Goal: Task Accomplishment & Management: Use online tool/utility

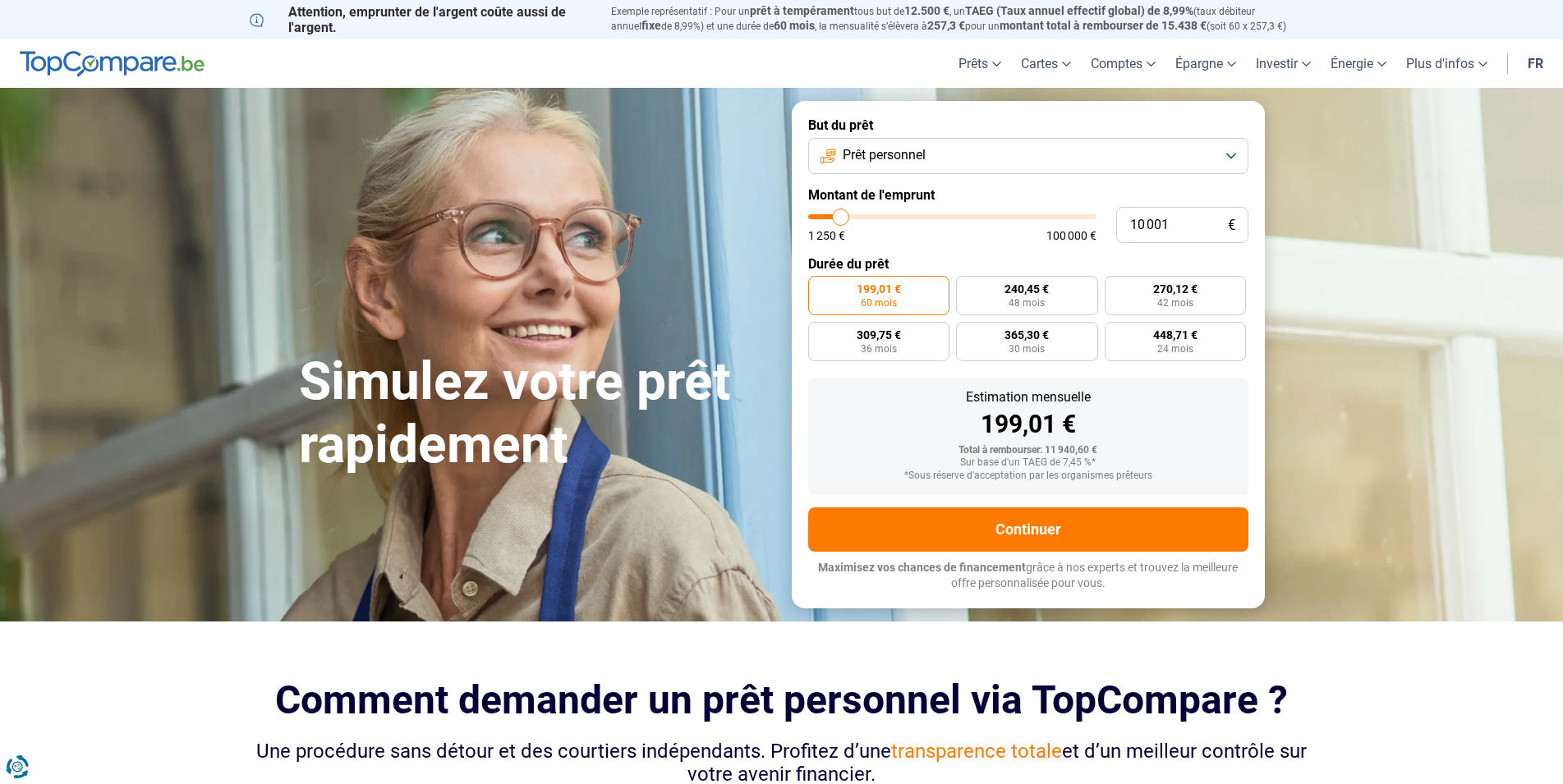
type input "10 250"
type input "10250"
type input "10 750"
type input "10750"
type input "11 000"
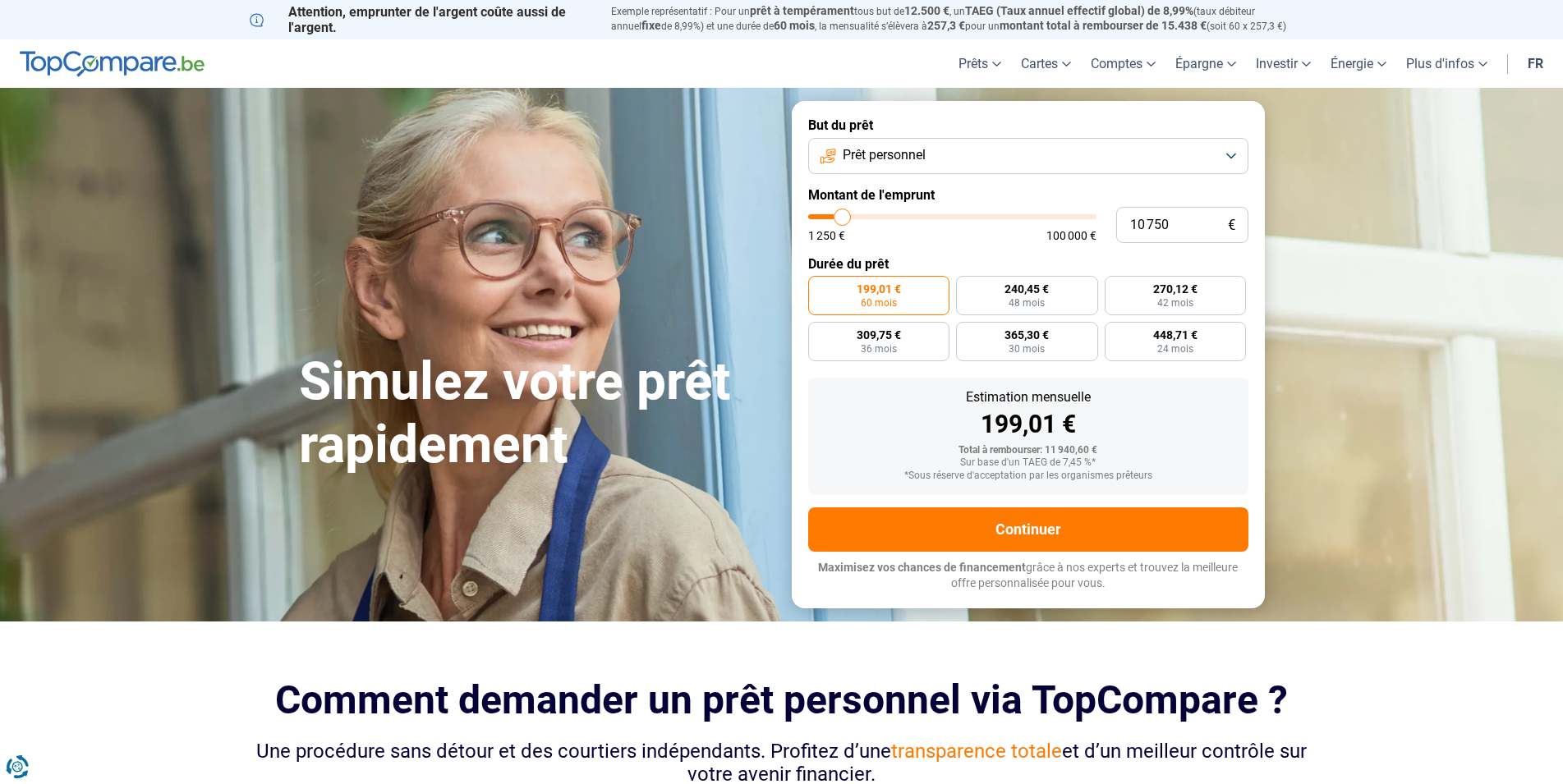
type input "11000"
type input "11 500"
type input "11500"
type input "12 000"
type input "12000"
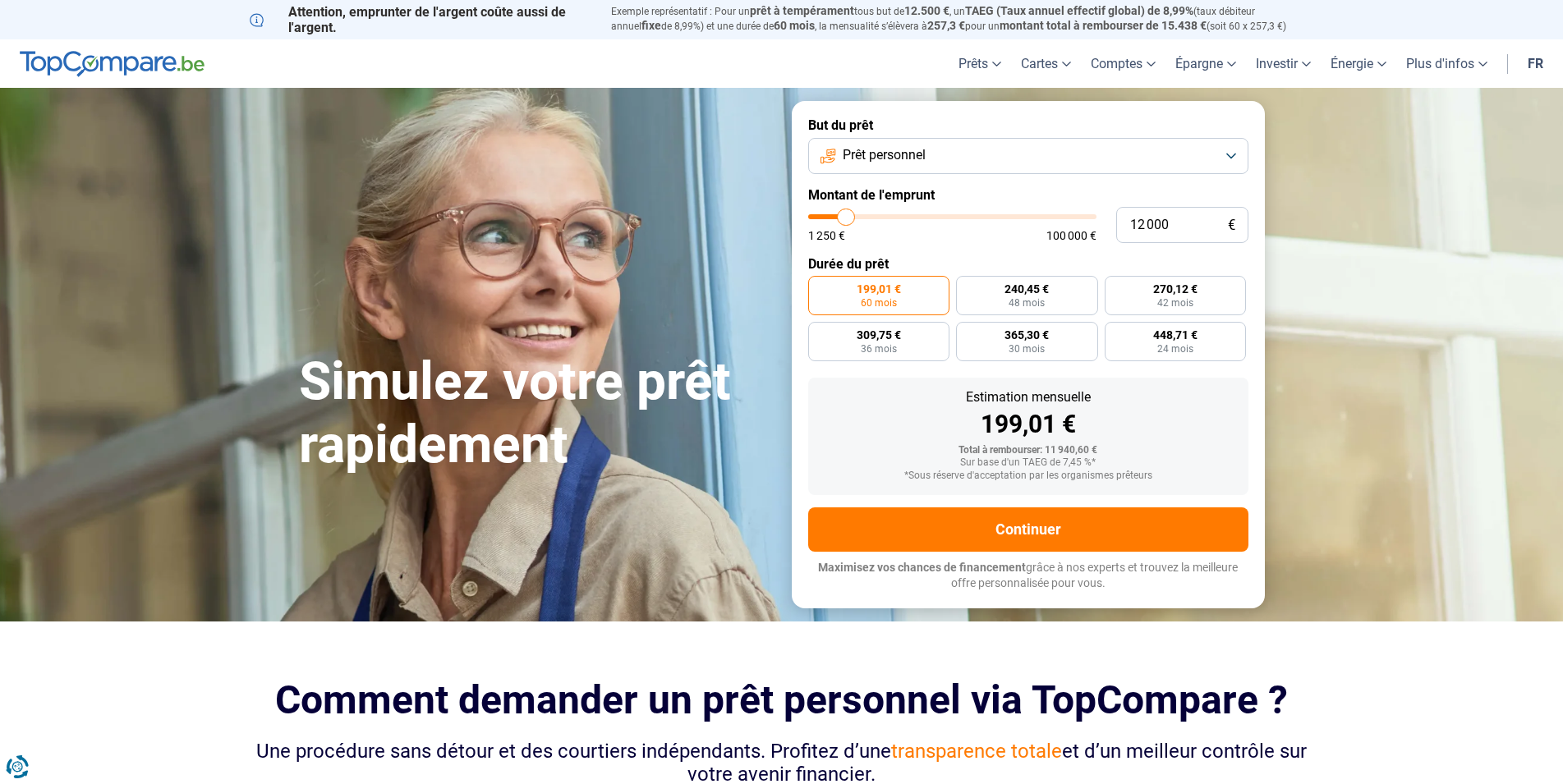
type input "12 250"
type input "12250"
type input "12 500"
type input "12500"
type input "13 000"
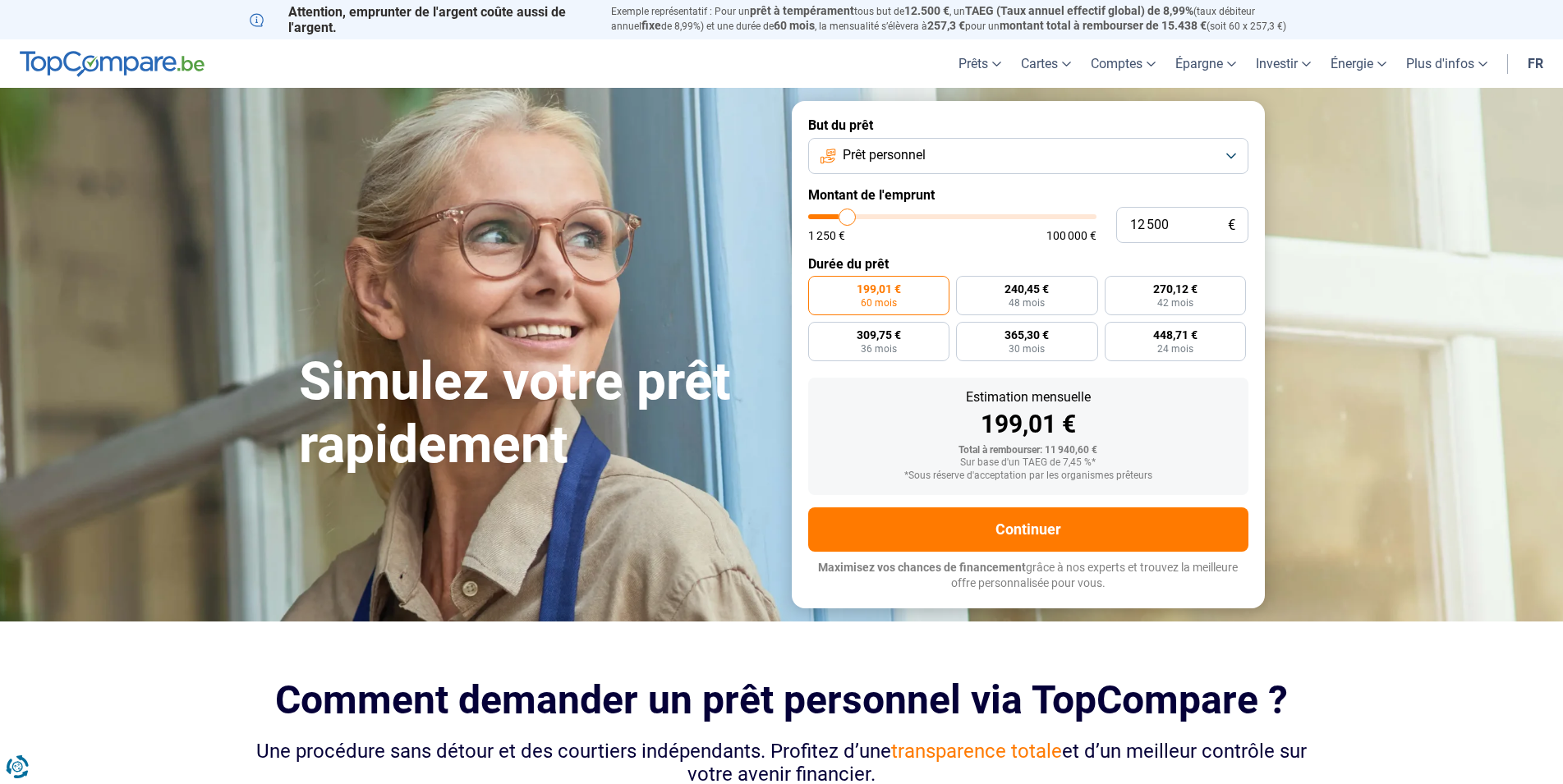
type input "13000"
type input "13 250"
type input "13250"
type input "13 500"
type input "13500"
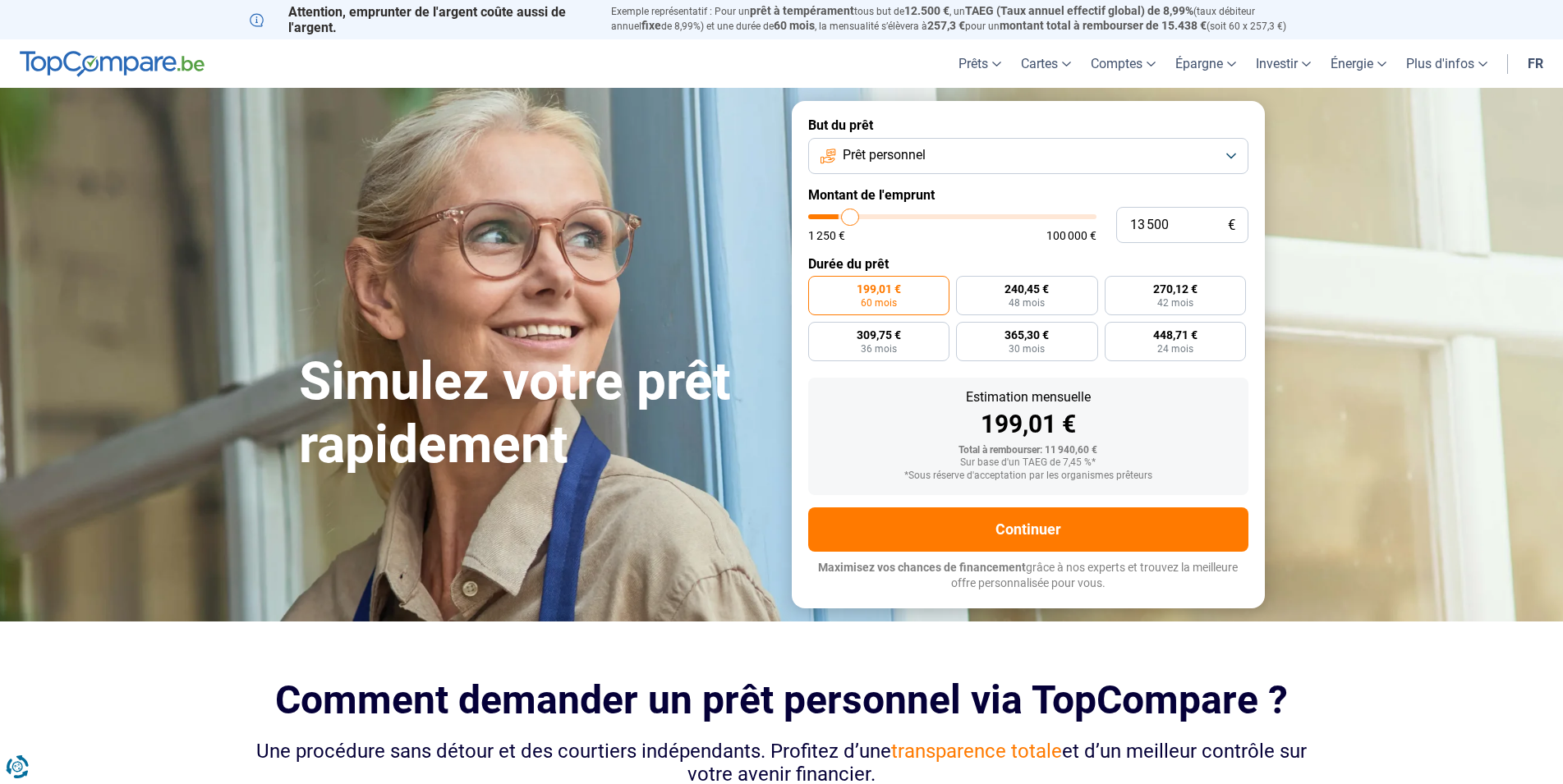
type input "13 750"
type input "13750"
type input "14 000"
type input "14000"
type input "14 750"
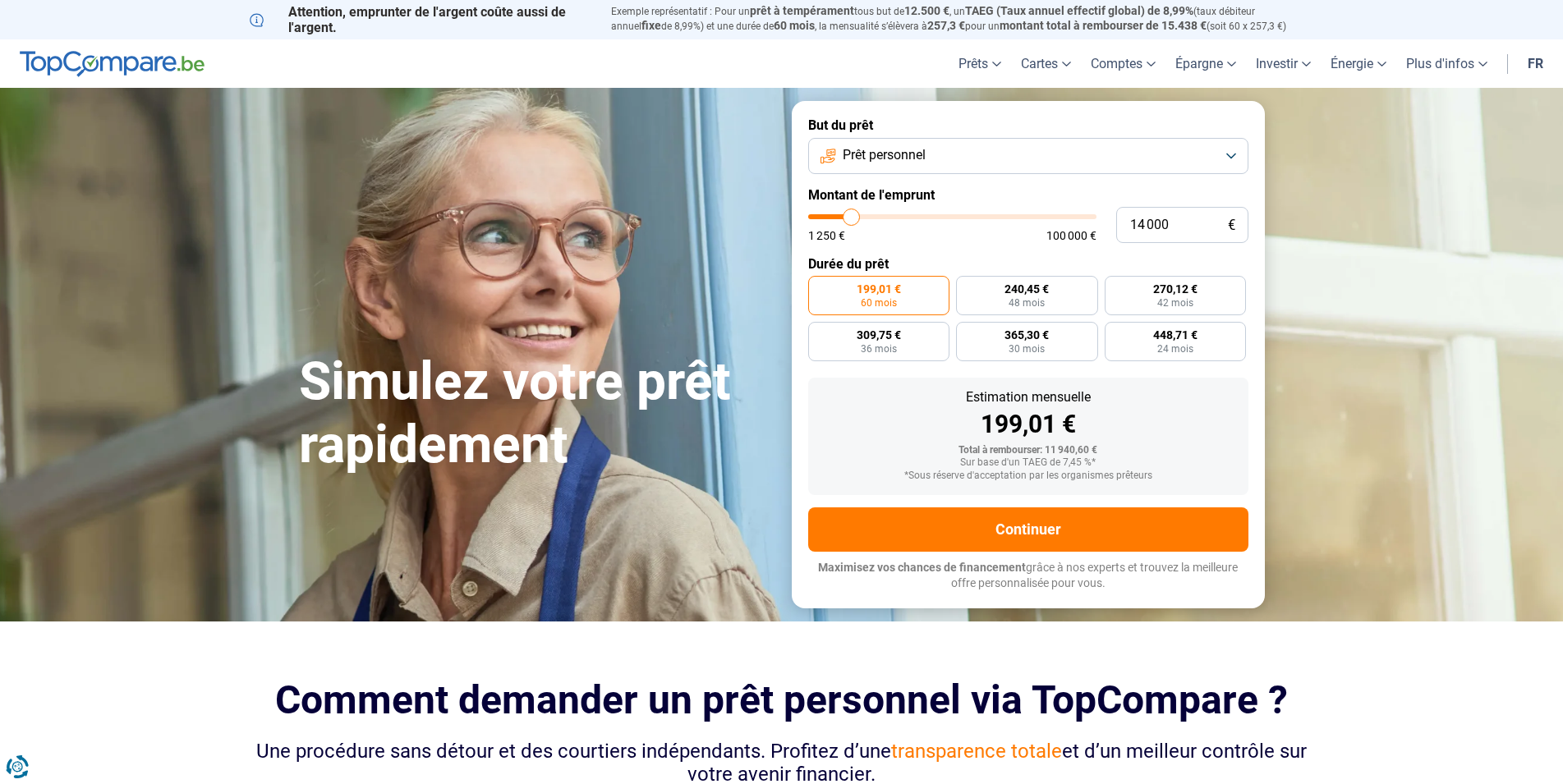
type input "14750"
type input "15 000"
type input "15000"
type input "15 250"
type input "15250"
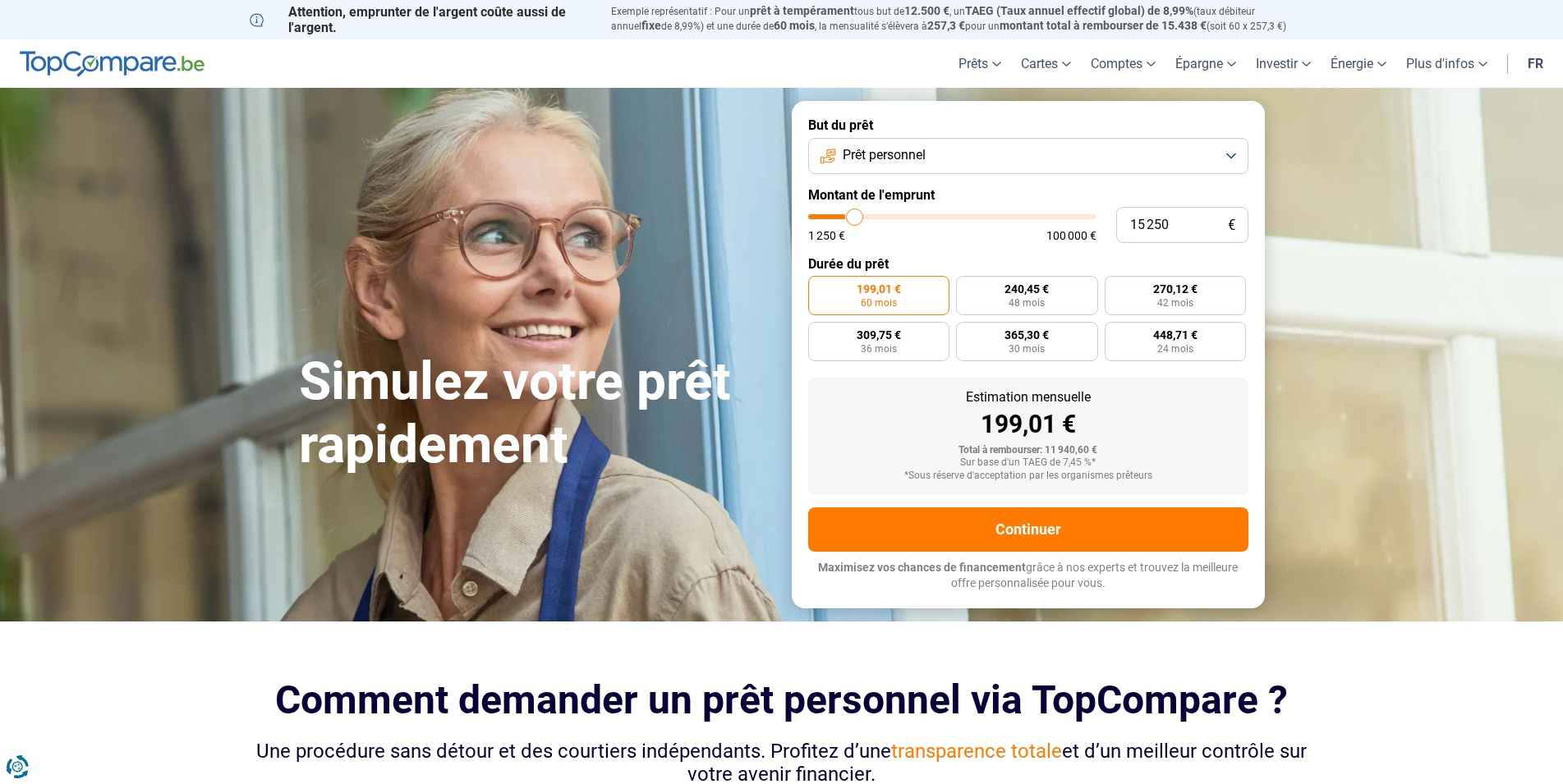
type input "15 500"
type input "15500"
type input "16 000"
type input "16000"
type input "16 250"
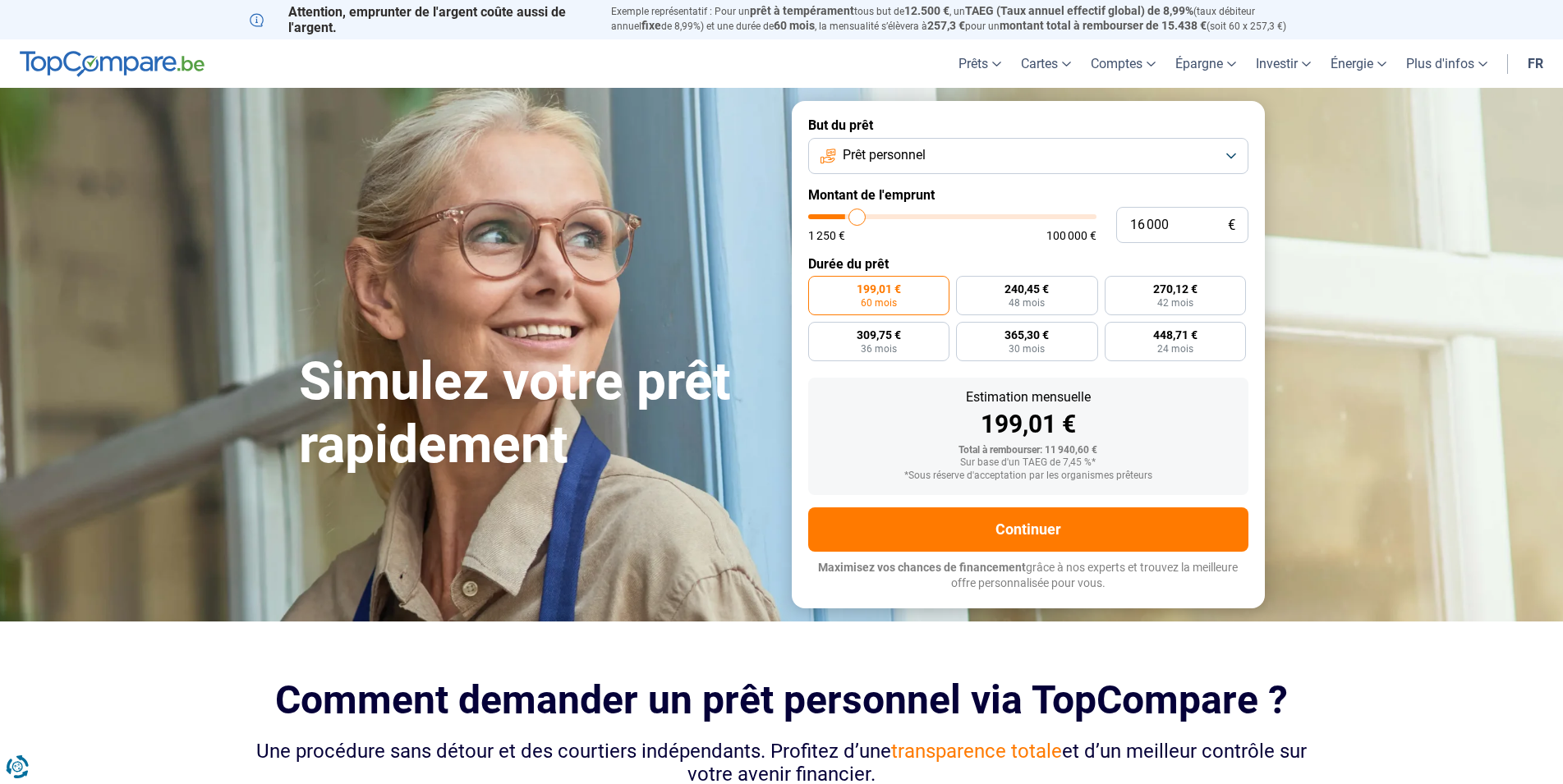
type input "16250"
type input "16 500"
drag, startPoint x: 841, startPoint y: 218, endPoint x: 858, endPoint y: 219, distance: 17.0
type input "16500"
click at [858, 219] on input "range" at bounding box center [952, 216] width 288 height 5
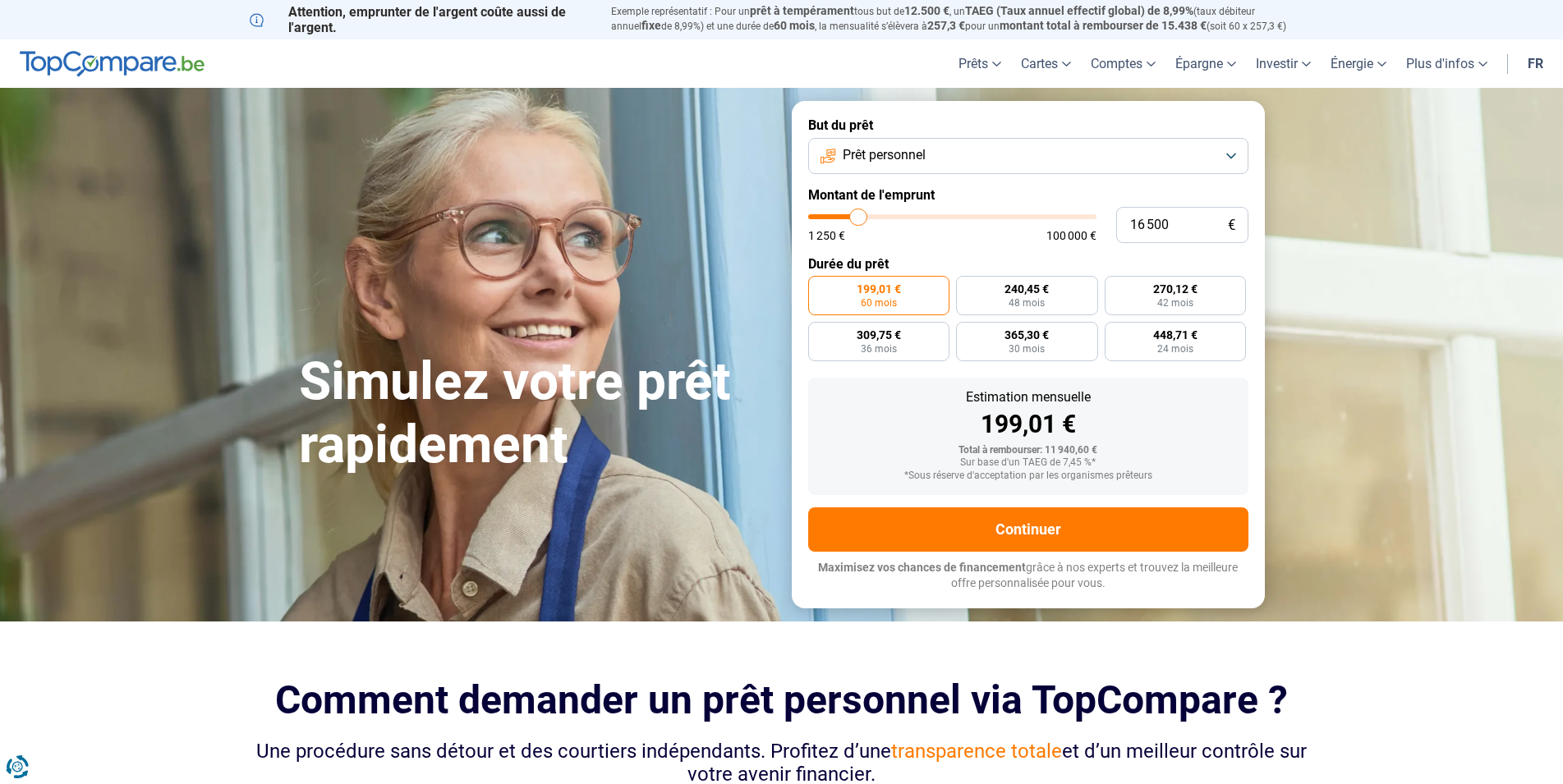
radio input "false"
type input "15 250"
type input "15250"
type input "14 000"
type input "14000"
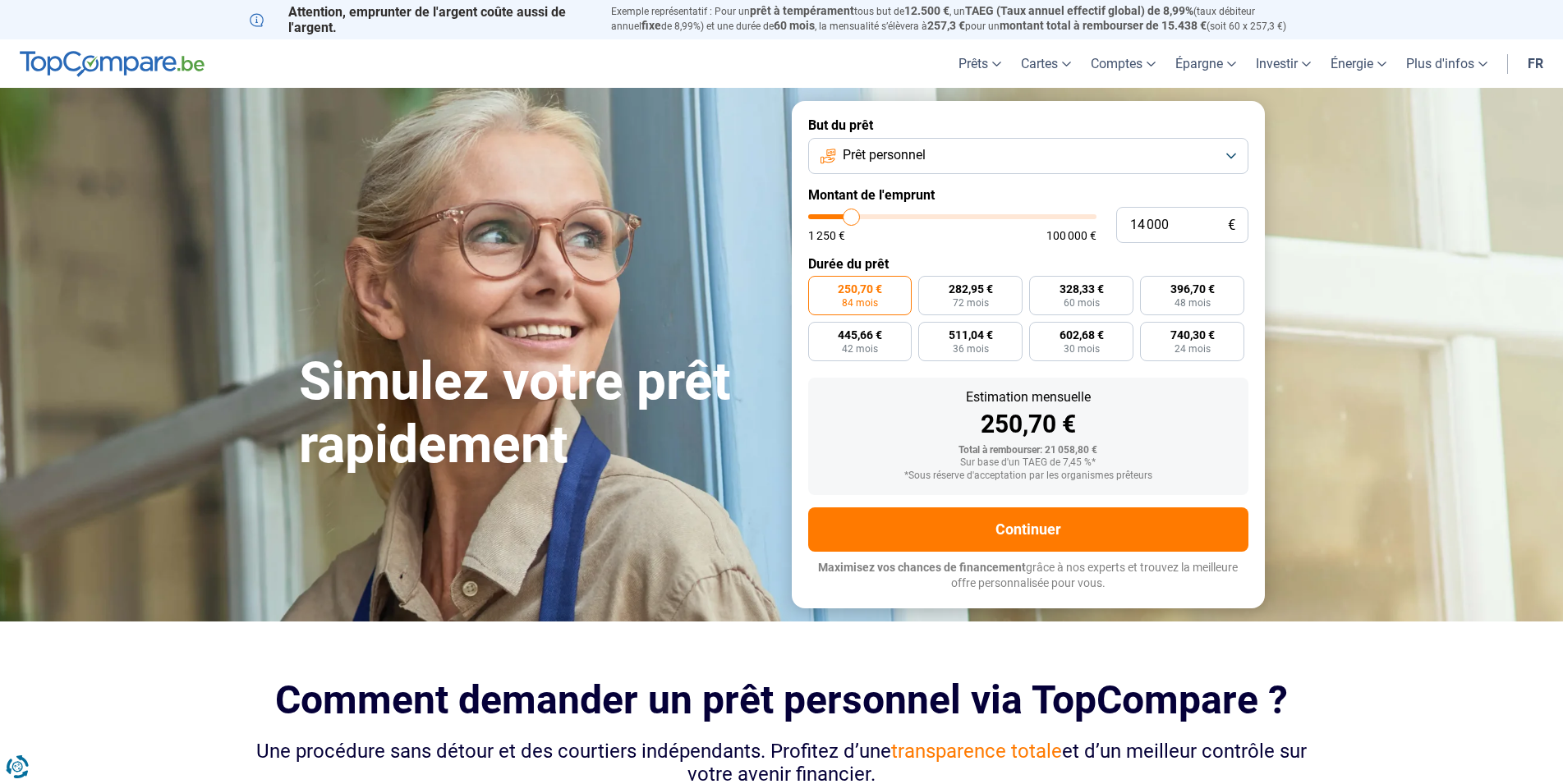
type input "13 500"
type input "13500"
type input "13 250"
type input "13250"
type input "13 000"
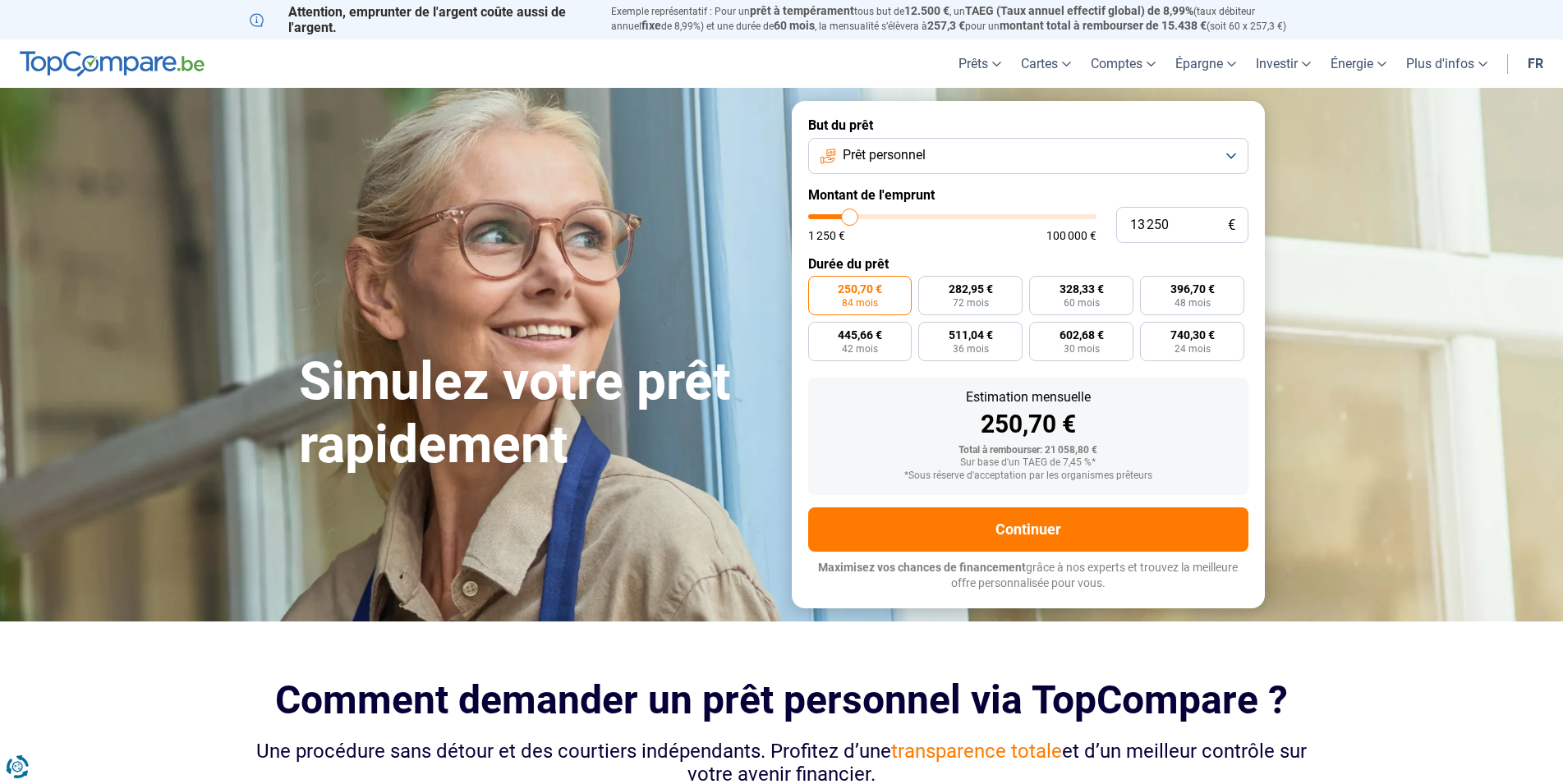
type input "13000"
type input "12 500"
type input "12500"
type input "12 250"
type input "12250"
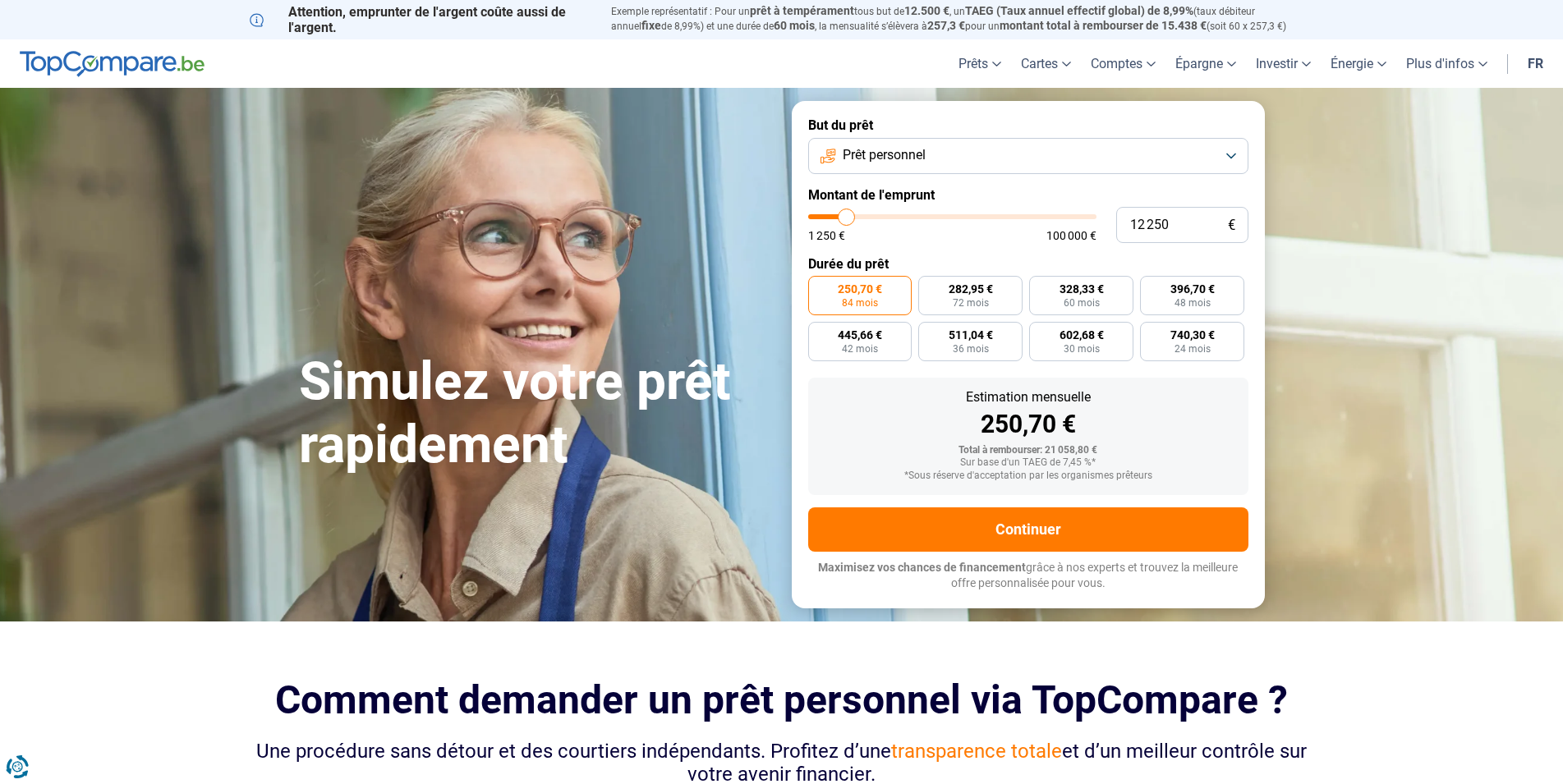
type input "12 000"
type input "12000"
type input "11 750"
type input "11750"
type input "11 500"
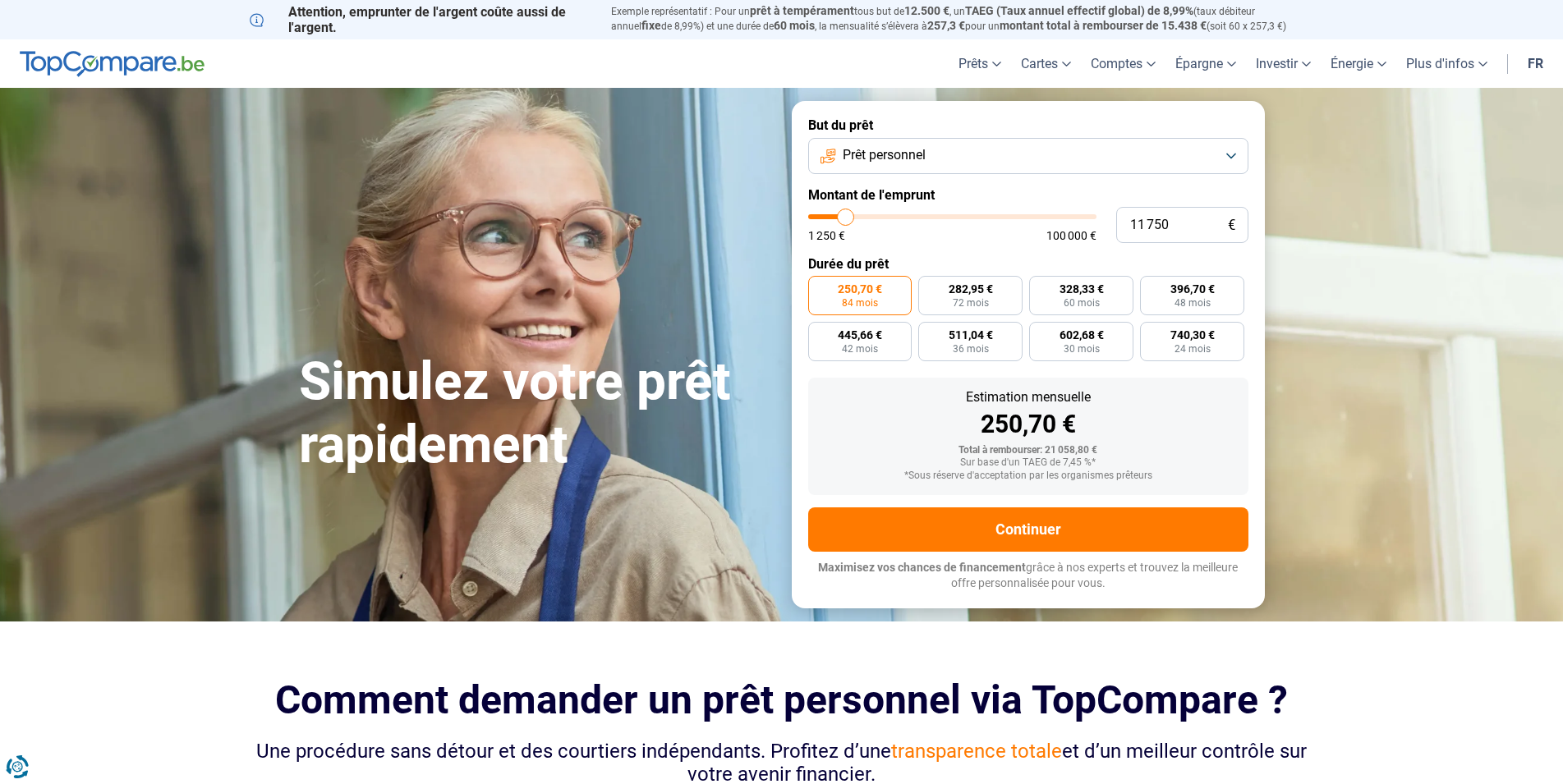
type input "11500"
type input "11 000"
type input "11000"
type input "10 750"
type input "10750"
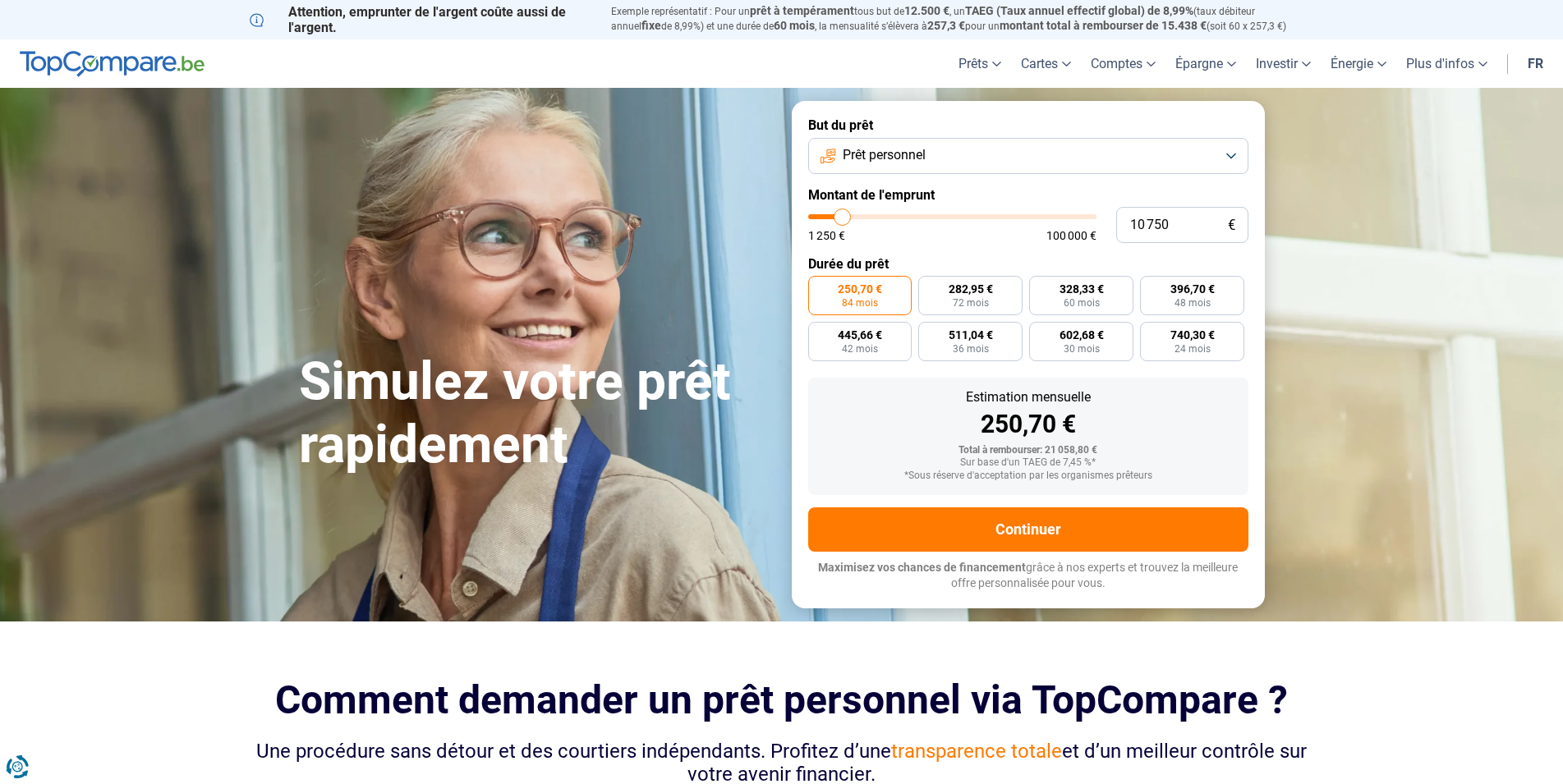
type input "10 500"
type input "10500"
type input "10 250"
type input "10250"
type input "10 000"
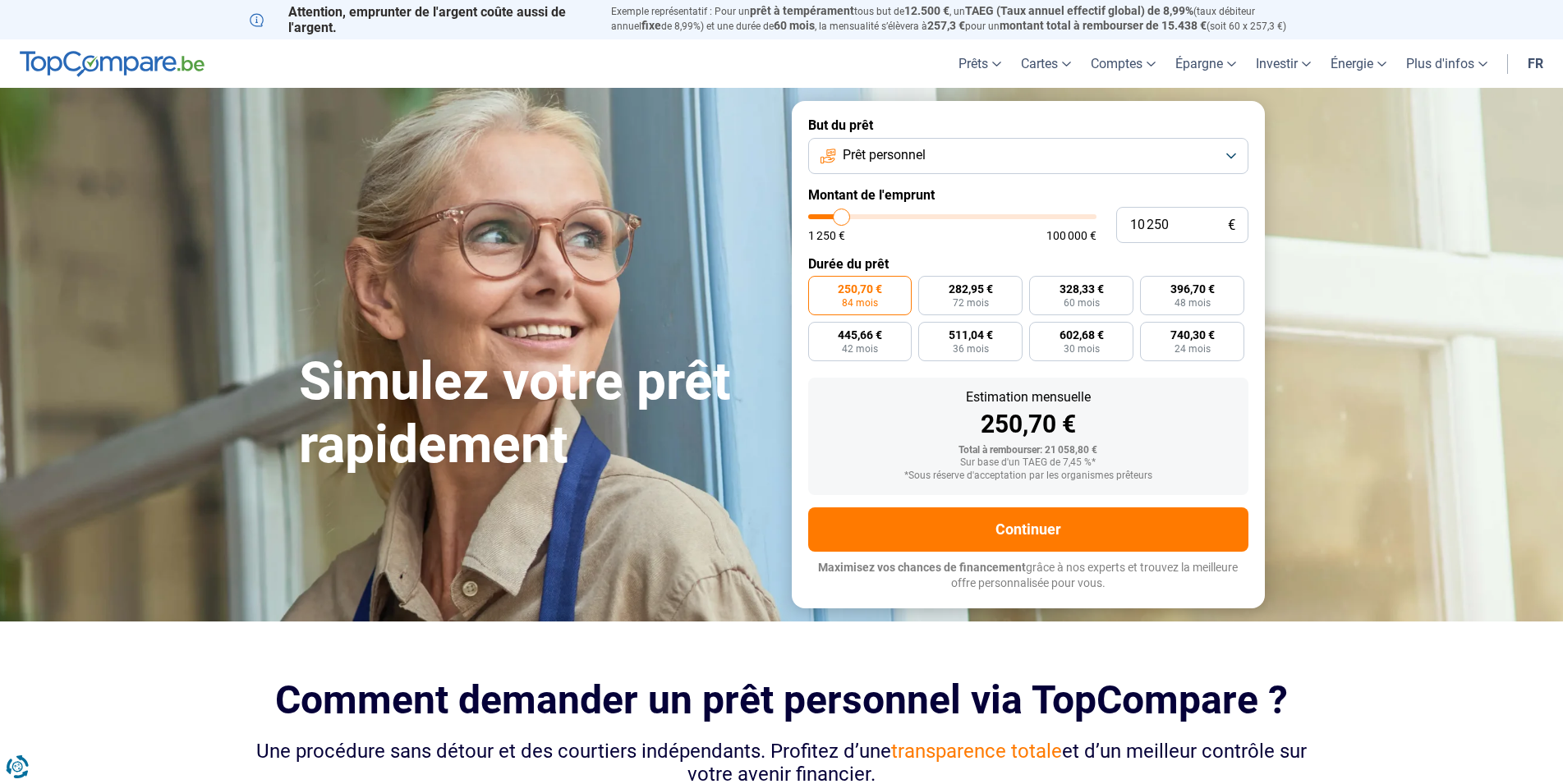
type input "10000"
type input "9 500"
type input "9500"
type input "9 250"
type input "9250"
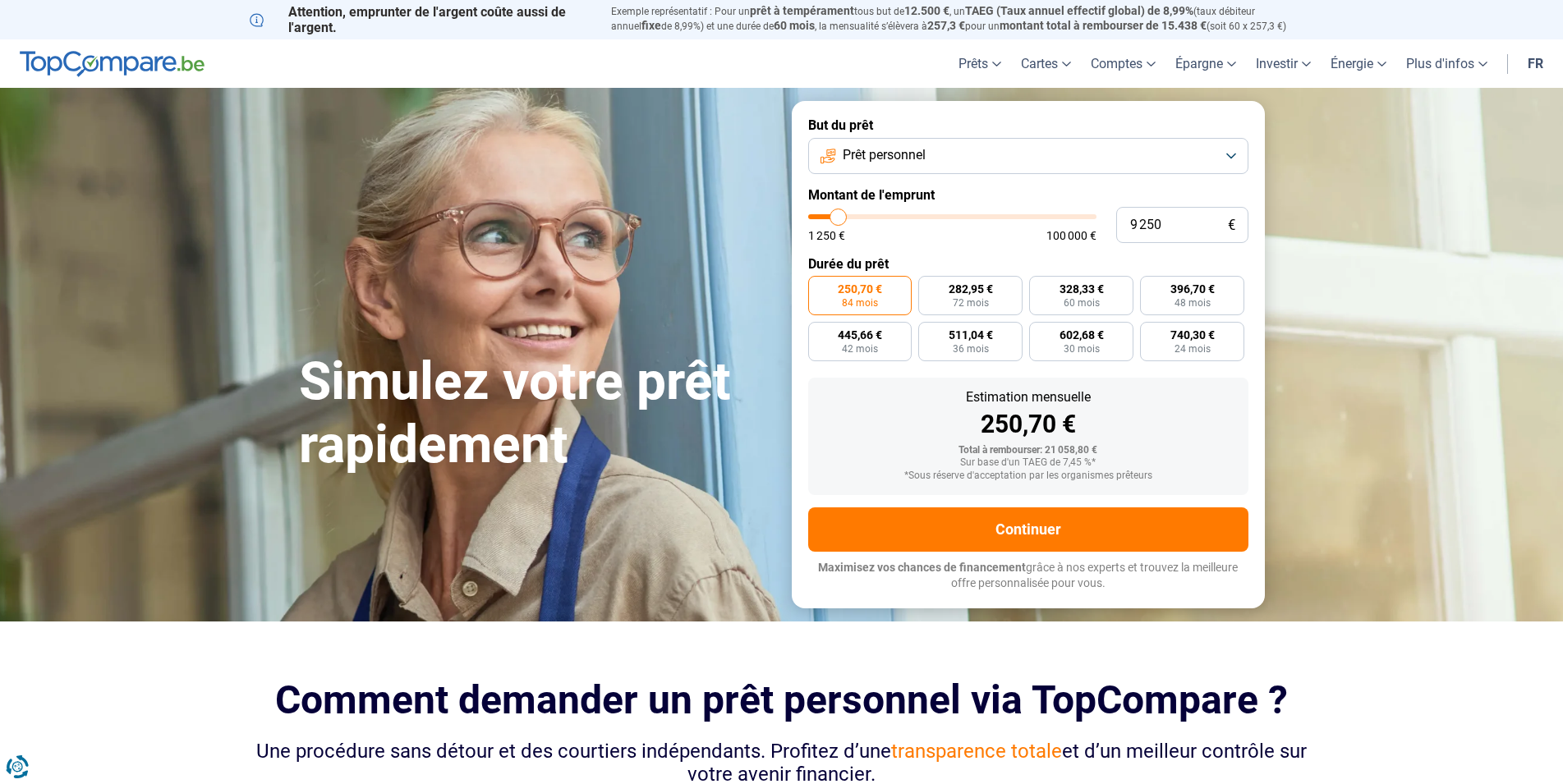
type input "9 000"
type input "9000"
type input "8 750"
type input "8750"
type input "8 500"
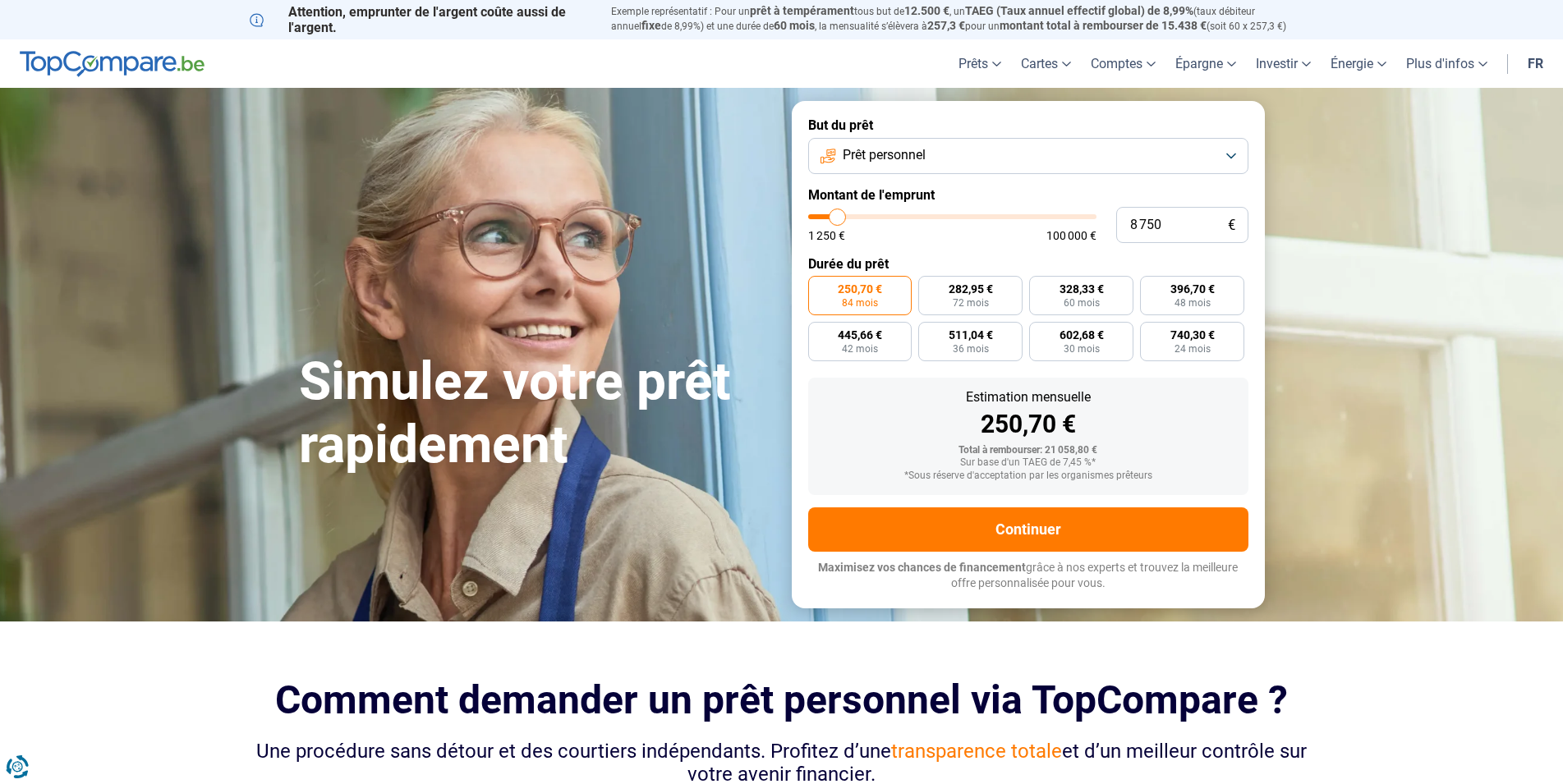
type input "8500"
type input "8 000"
type input "8000"
type input "7 750"
type input "7750"
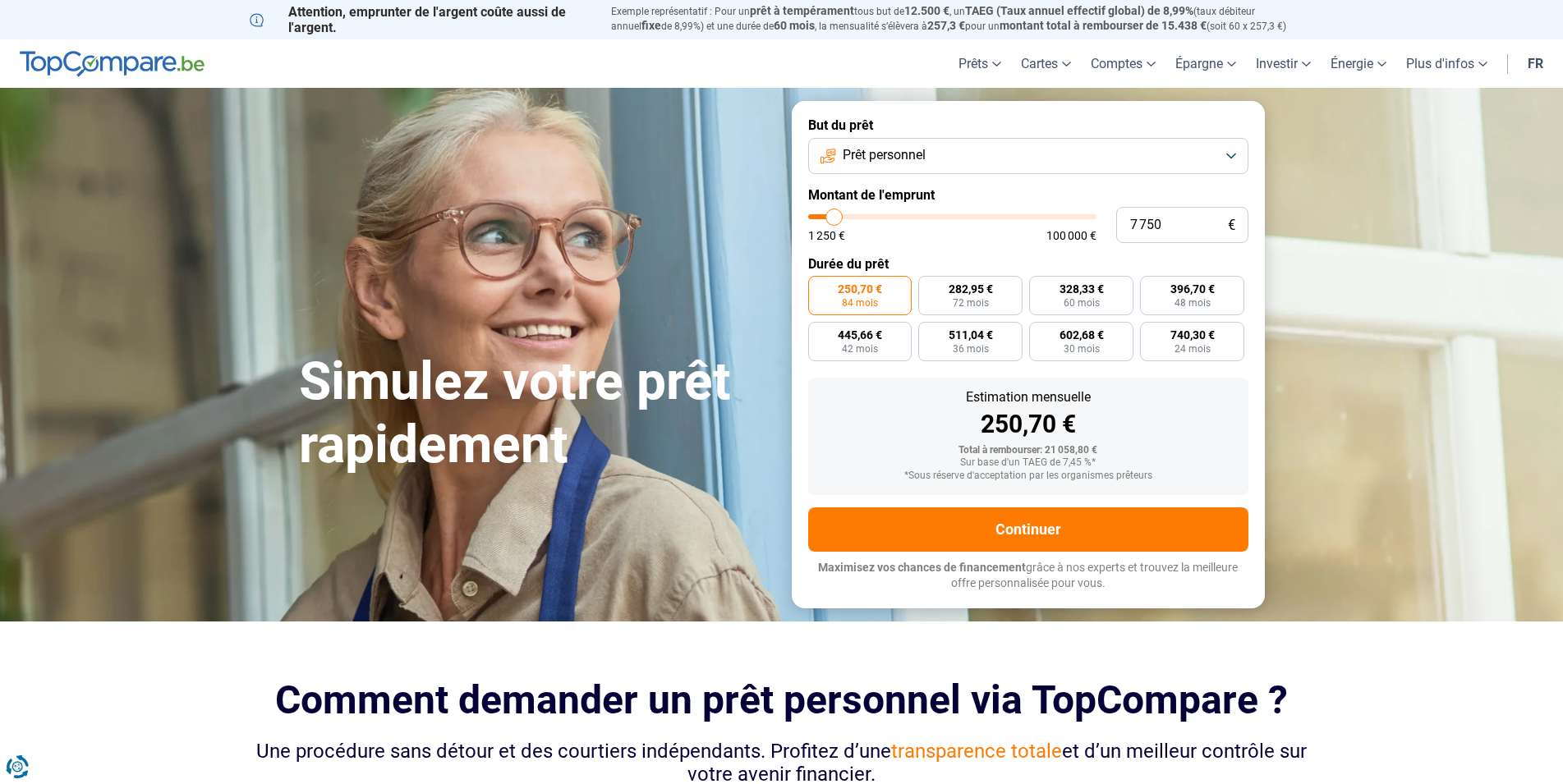
type input "7 500"
type input "7500"
type input "7 250"
type input "7250"
type input "7 000"
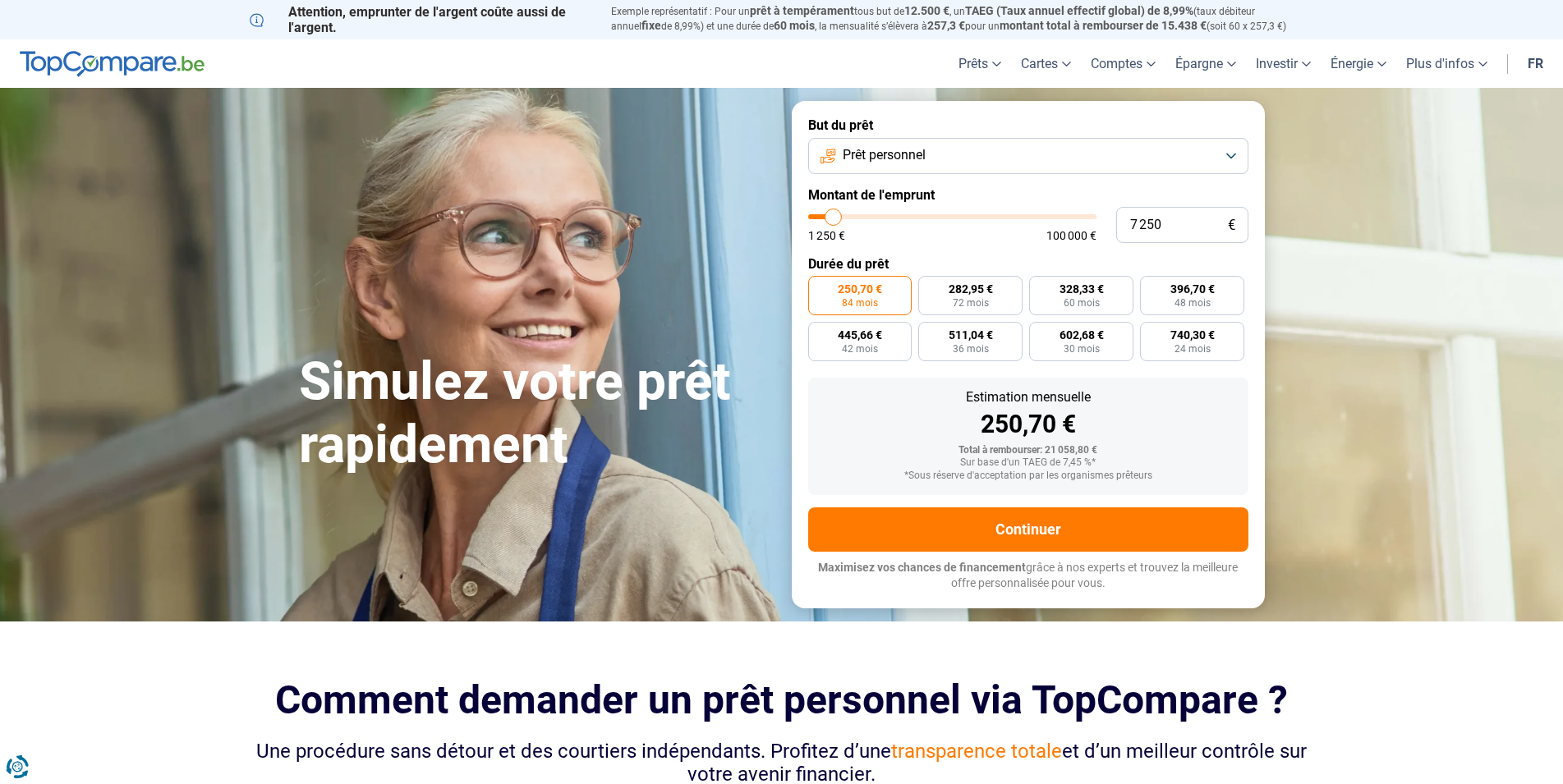
type input "7000"
type input "6 500"
type input "6500"
type input "6 250"
type input "6250"
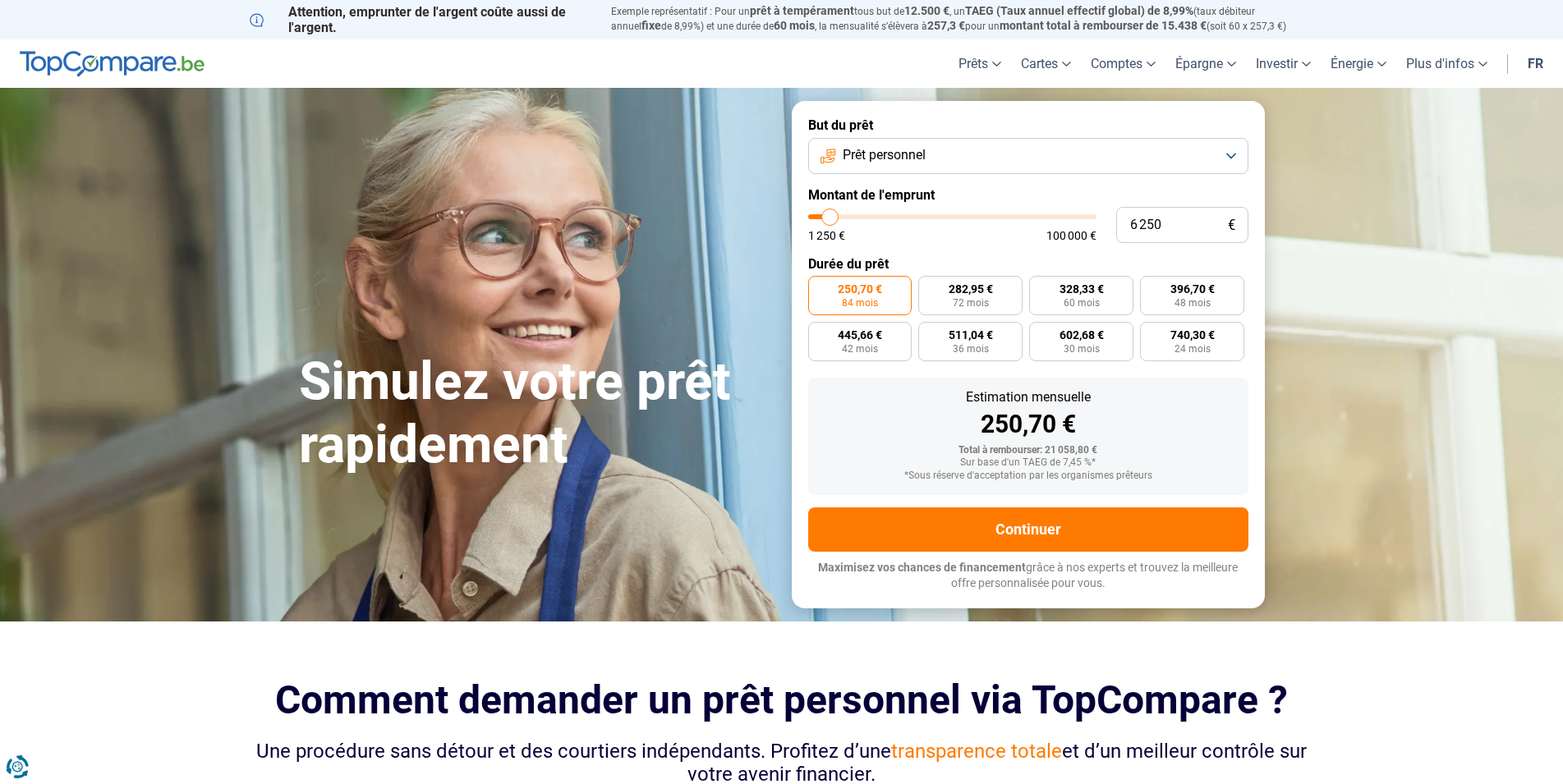
type input "6 000"
type input "6000"
type input "5 750"
type input "5750"
type input "5 500"
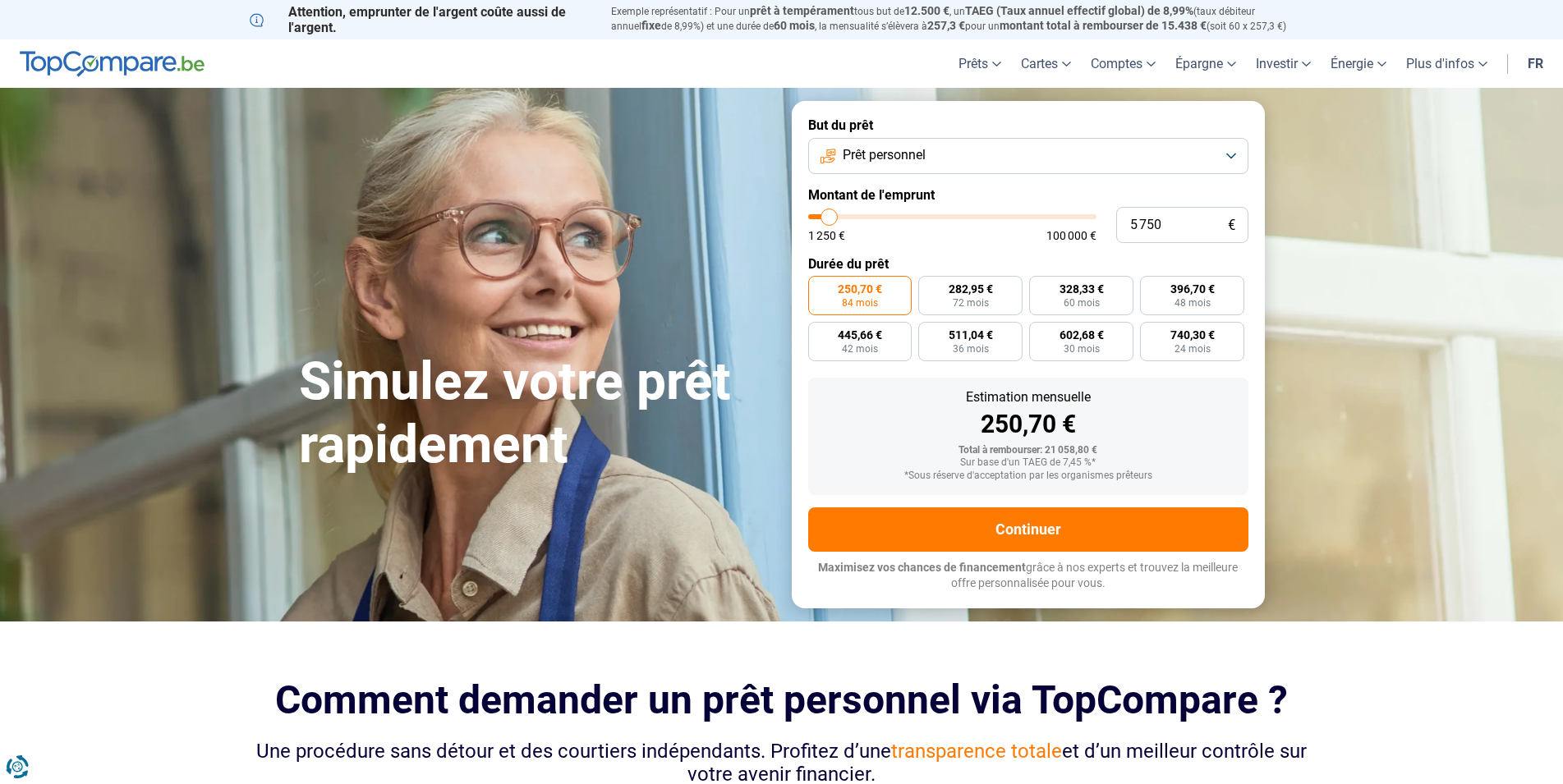
type input "5500"
type input "5 000"
type input "5000"
type input "4 750"
type input "4750"
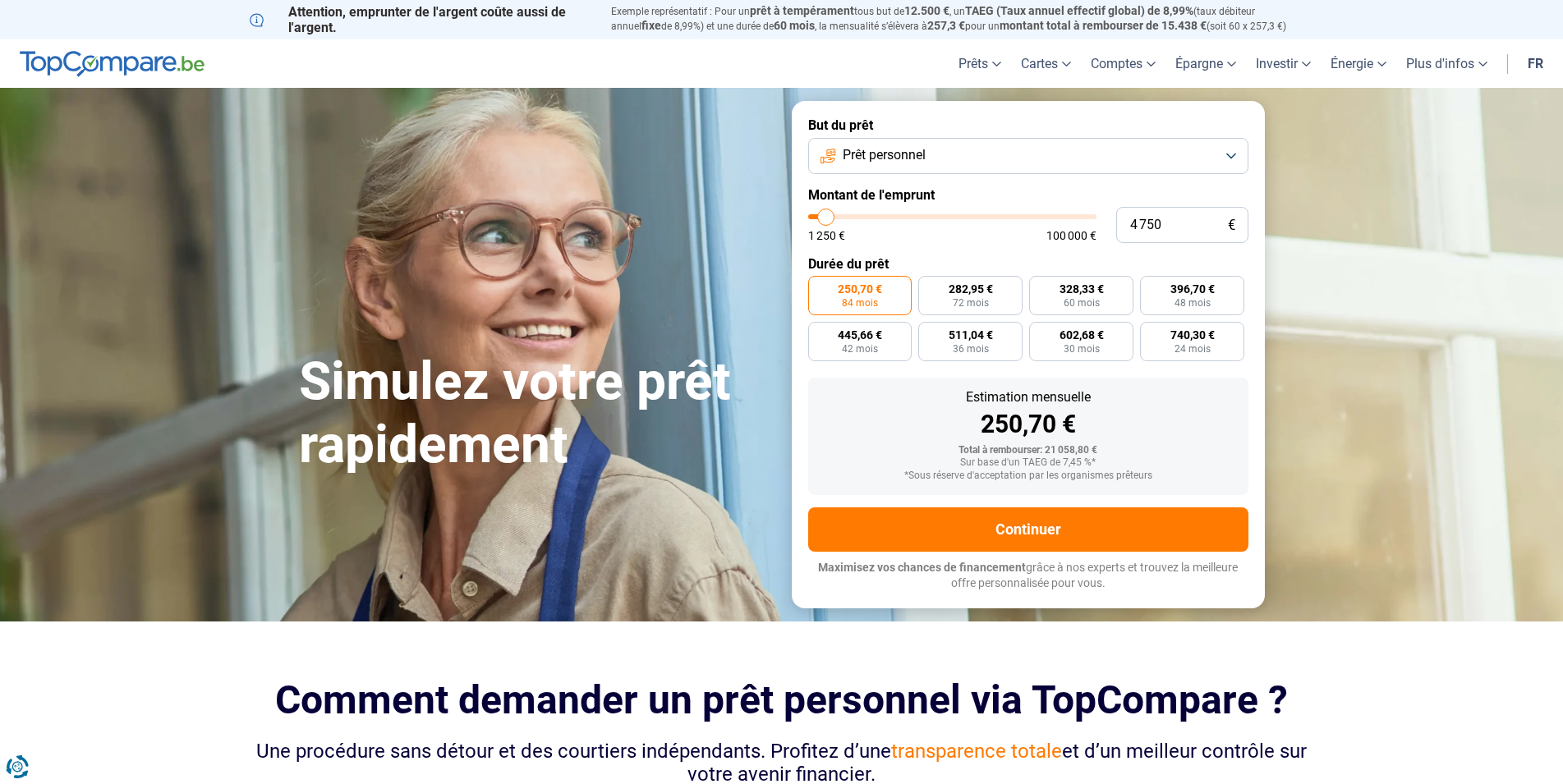
type input "4 500"
type input "4500"
type input "4 250"
type input "4250"
type input "4 000"
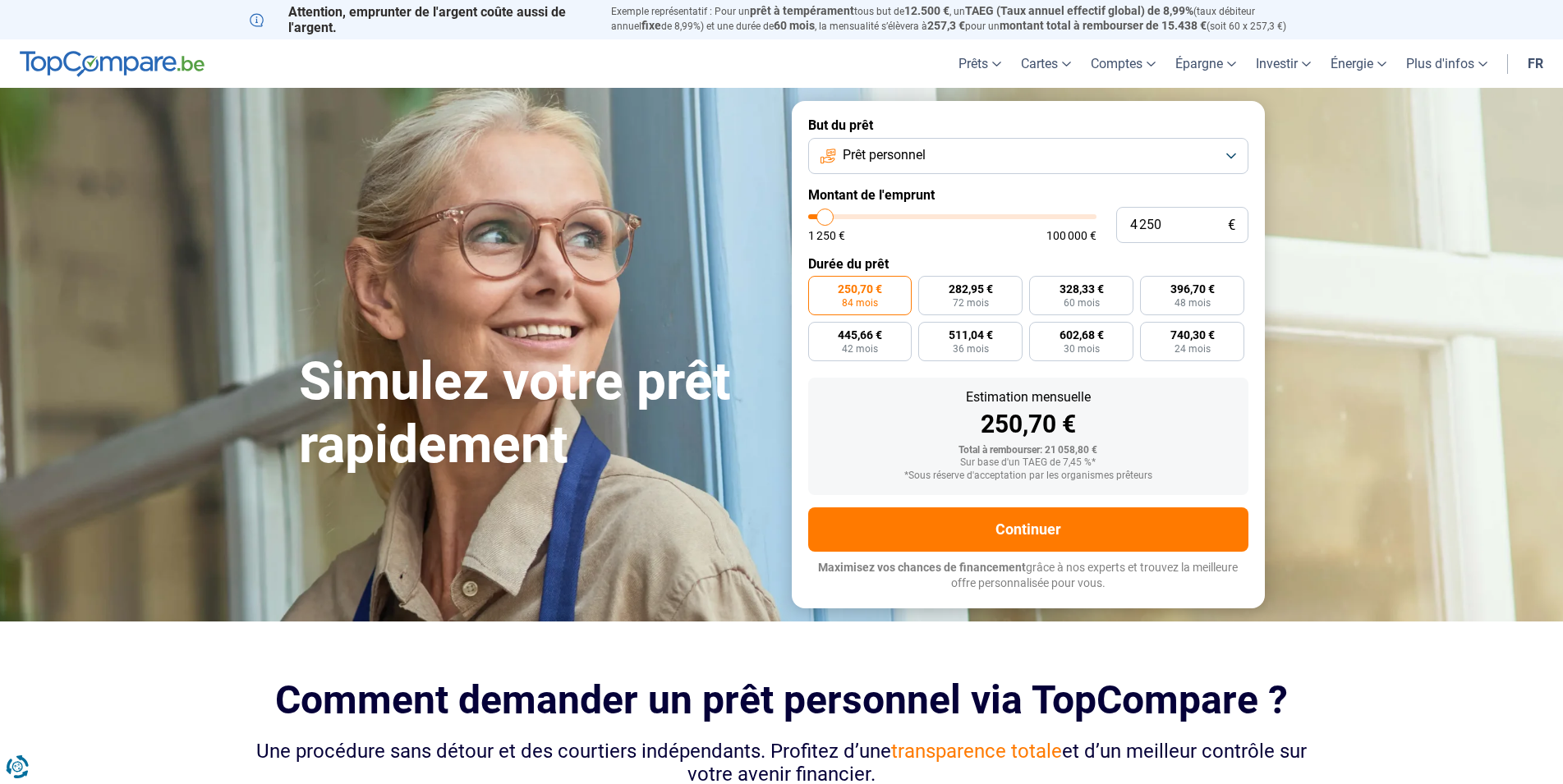
type input "4000"
type input "3 500"
type input "3500"
type input "3 250"
type input "3250"
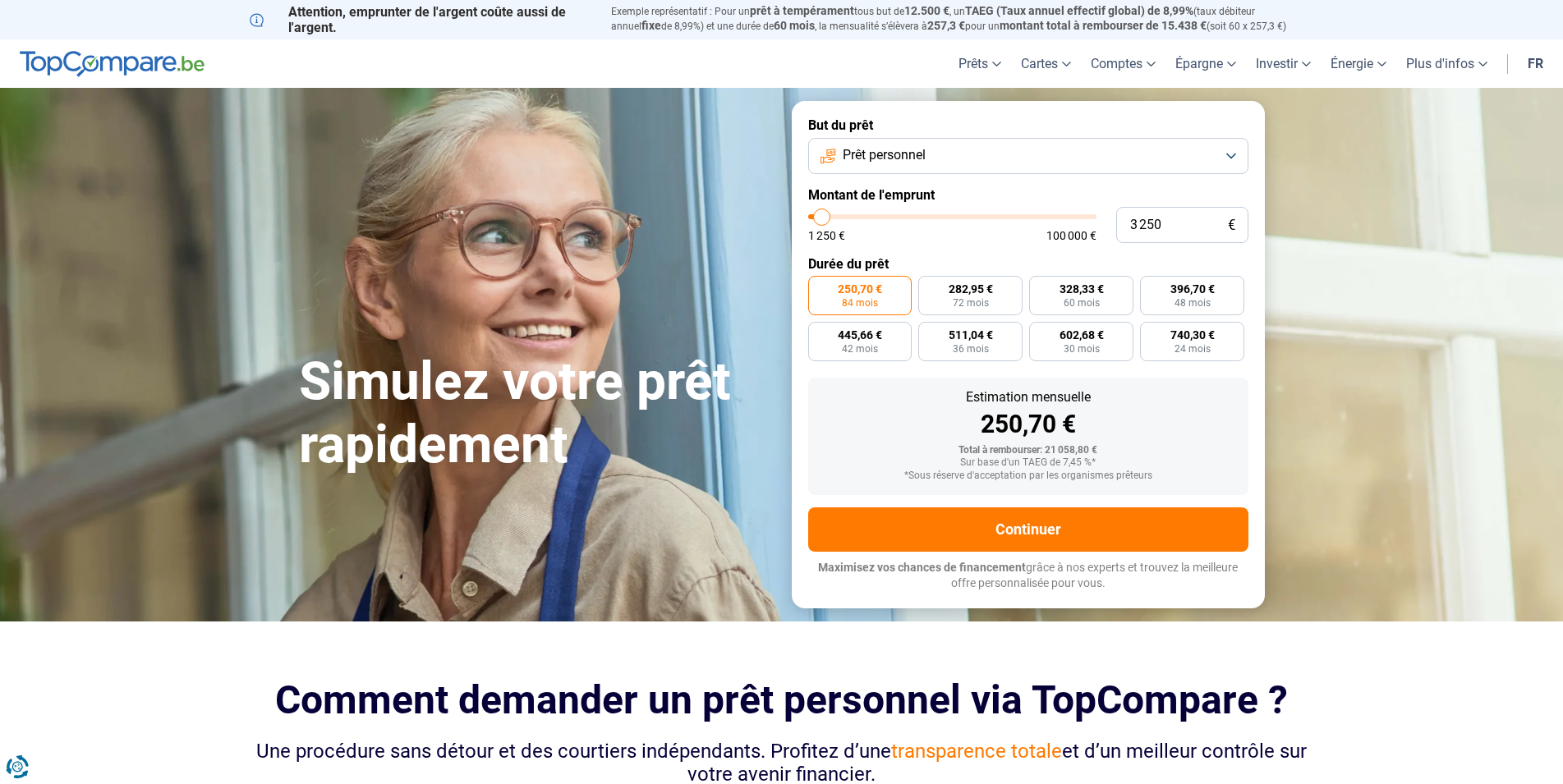
type input "3 000"
type input "3000"
type input "2 500"
type input "2500"
type input "2 750"
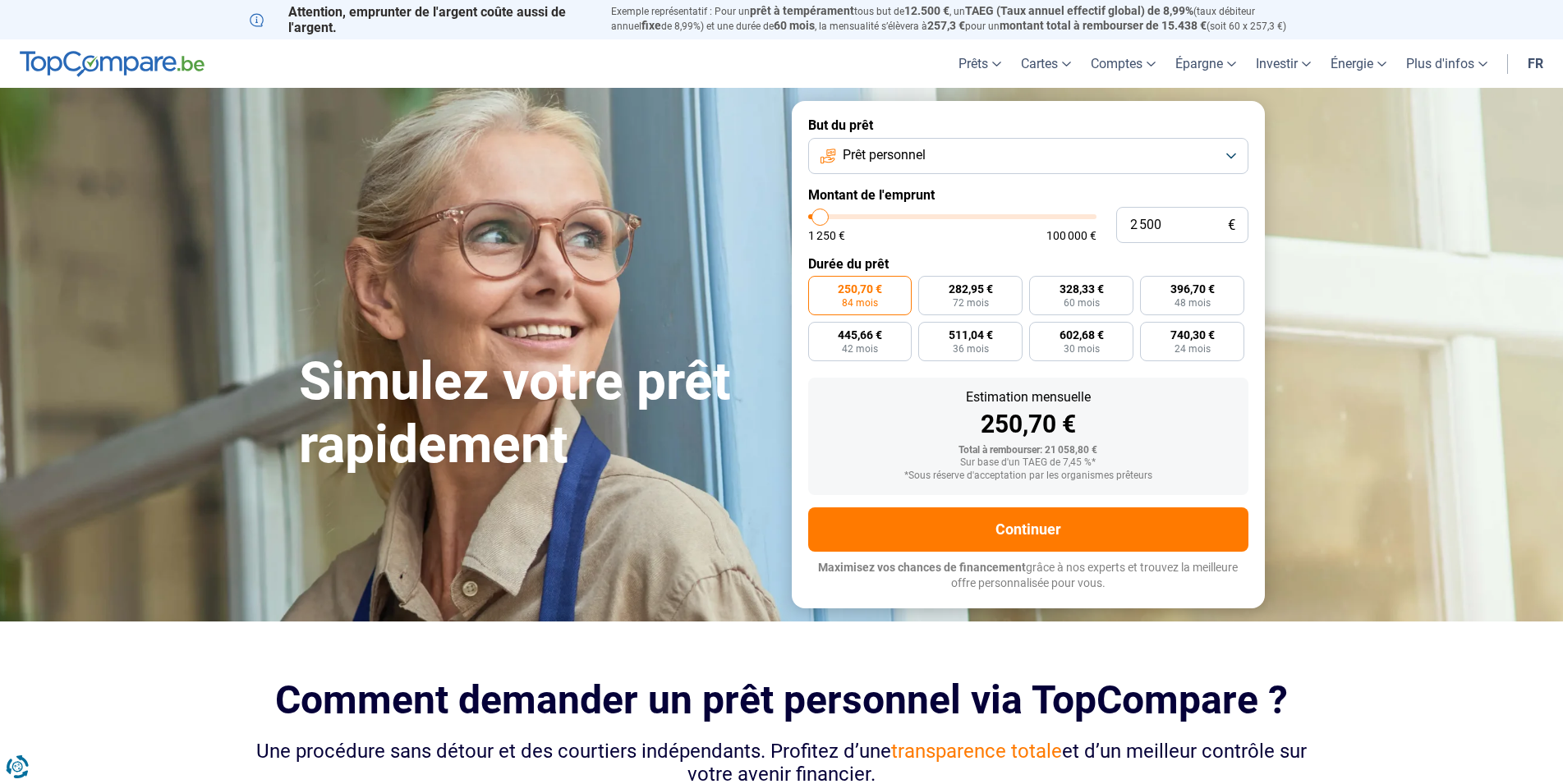
type input "2750"
type input "3 000"
type input "3000"
type input "3 250"
type input "3250"
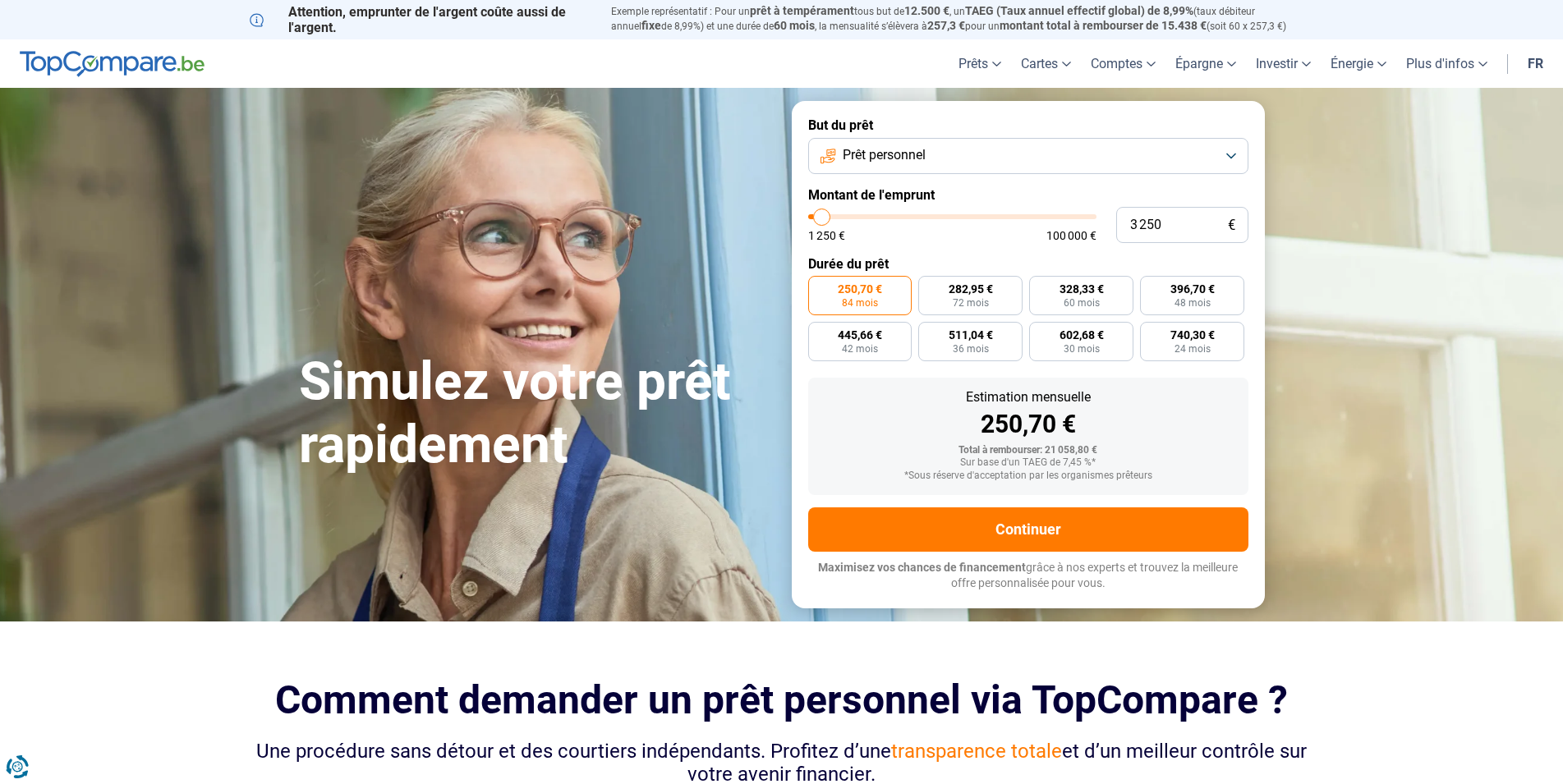
type input "3 500"
type input "3500"
type input "4 000"
type input "4000"
type input "3 500"
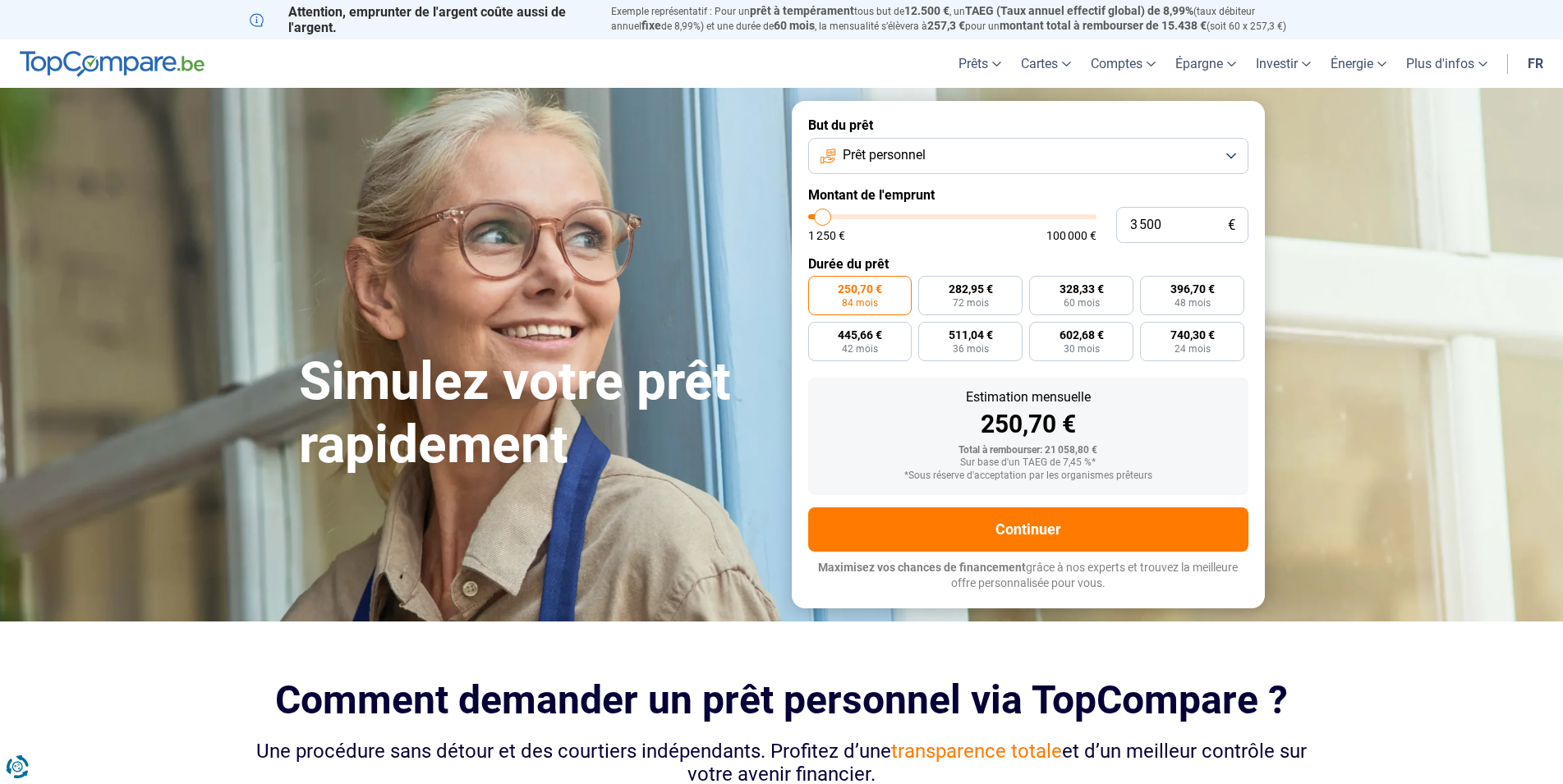
drag, startPoint x: 858, startPoint y: 219, endPoint x: 823, endPoint y: 221, distance: 35.1
type input "3500"
click at [823, 219] on input "range" at bounding box center [952, 216] width 288 height 5
radio input "true"
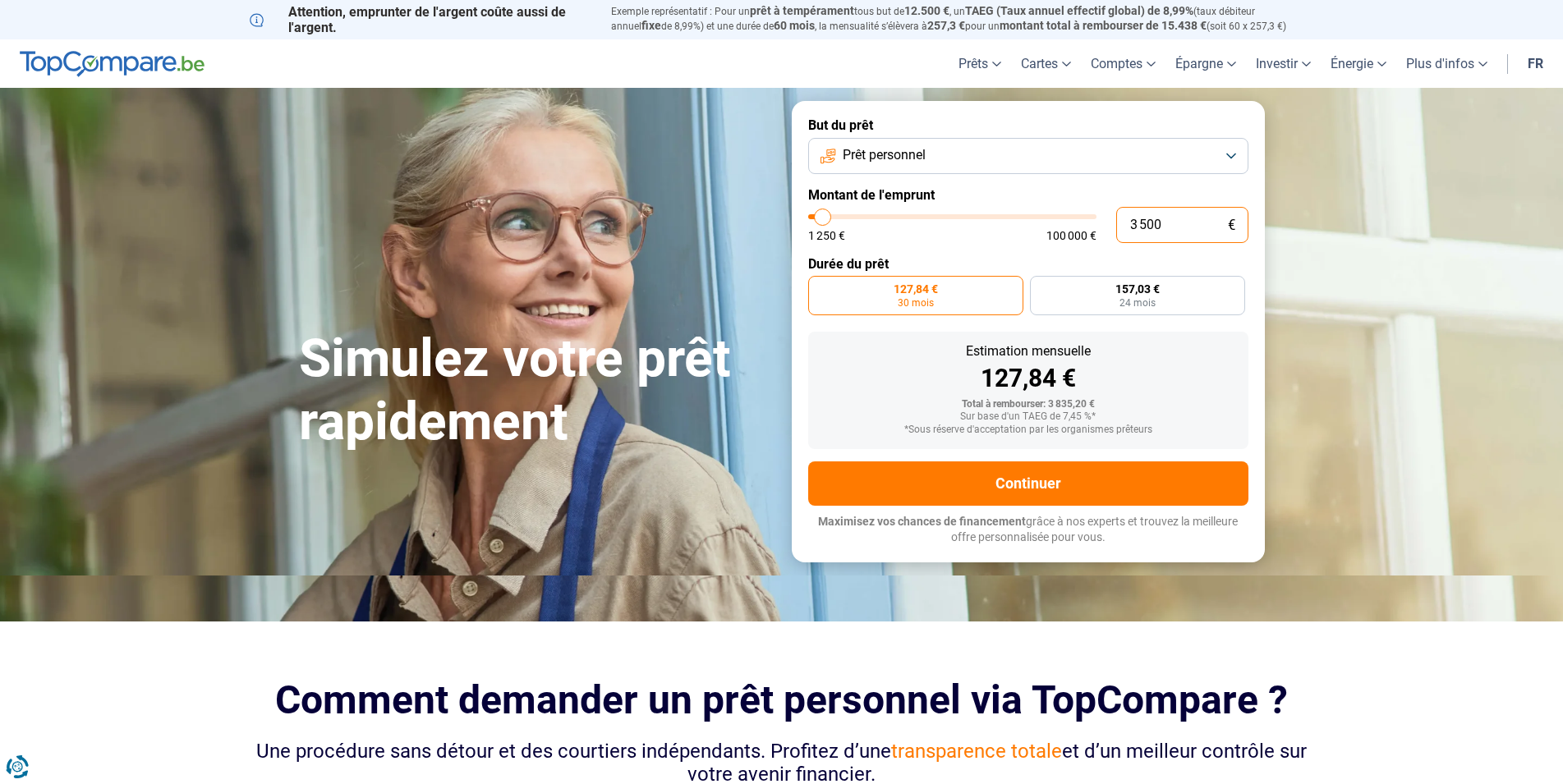
click at [1144, 224] on input "3 500" at bounding box center [1183, 225] width 132 height 36
type input "3 000"
type input "3000"
type input "3 000"
click at [1211, 356] on div "Estimation mensuelle" at bounding box center [1028, 351] width 414 height 14
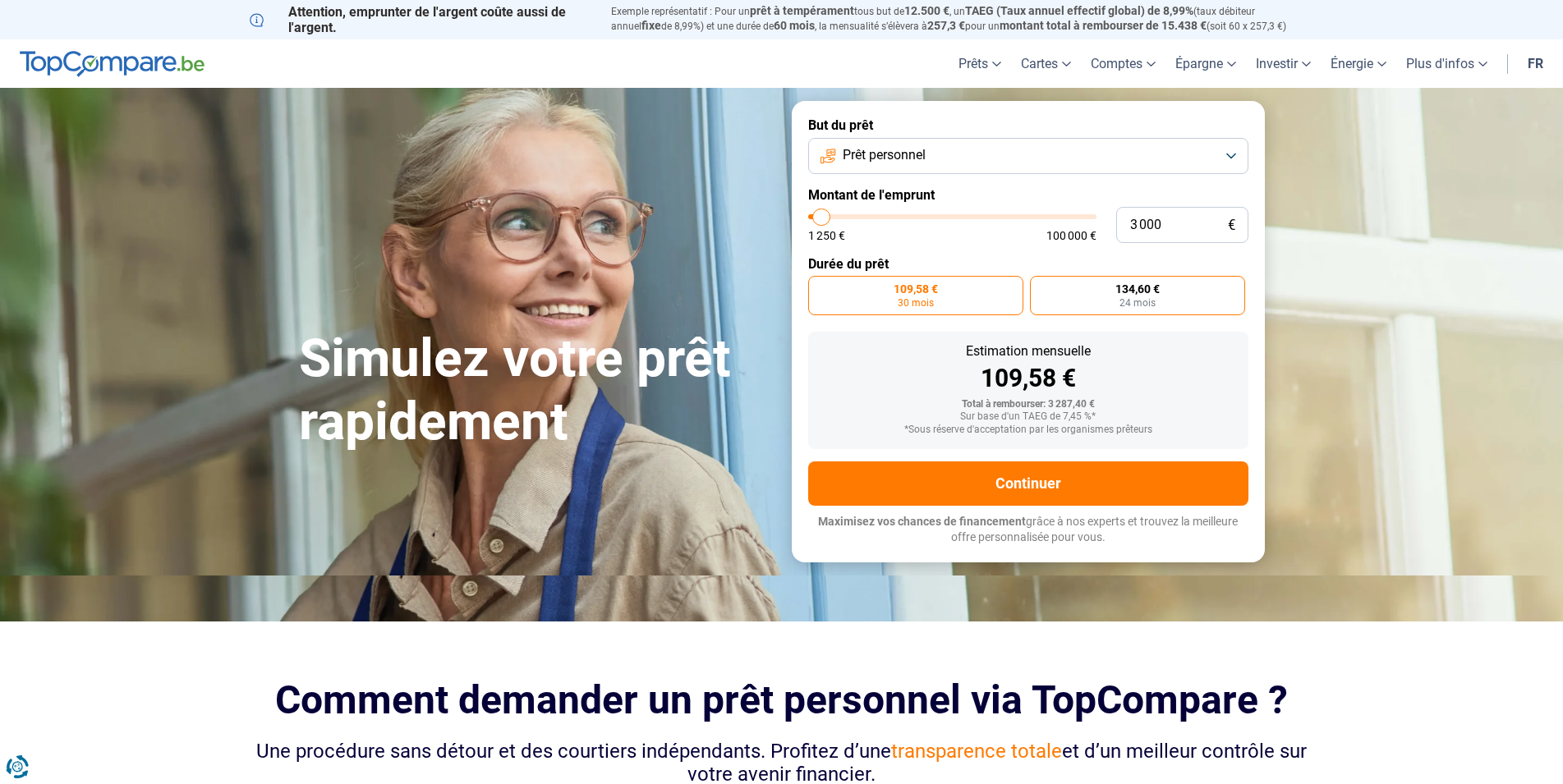
click at [1127, 306] on span "24 mois" at bounding box center [1137, 302] width 36 height 10
click at [1040, 287] on input "134,60 € 24 mois" at bounding box center [1035, 282] width 11 height 11
radio input "true"
click at [1164, 354] on div "Estimation mensuelle" at bounding box center [1028, 351] width 414 height 14
click at [1151, 295] on span "134,60 €" at bounding box center [1137, 289] width 44 height 12
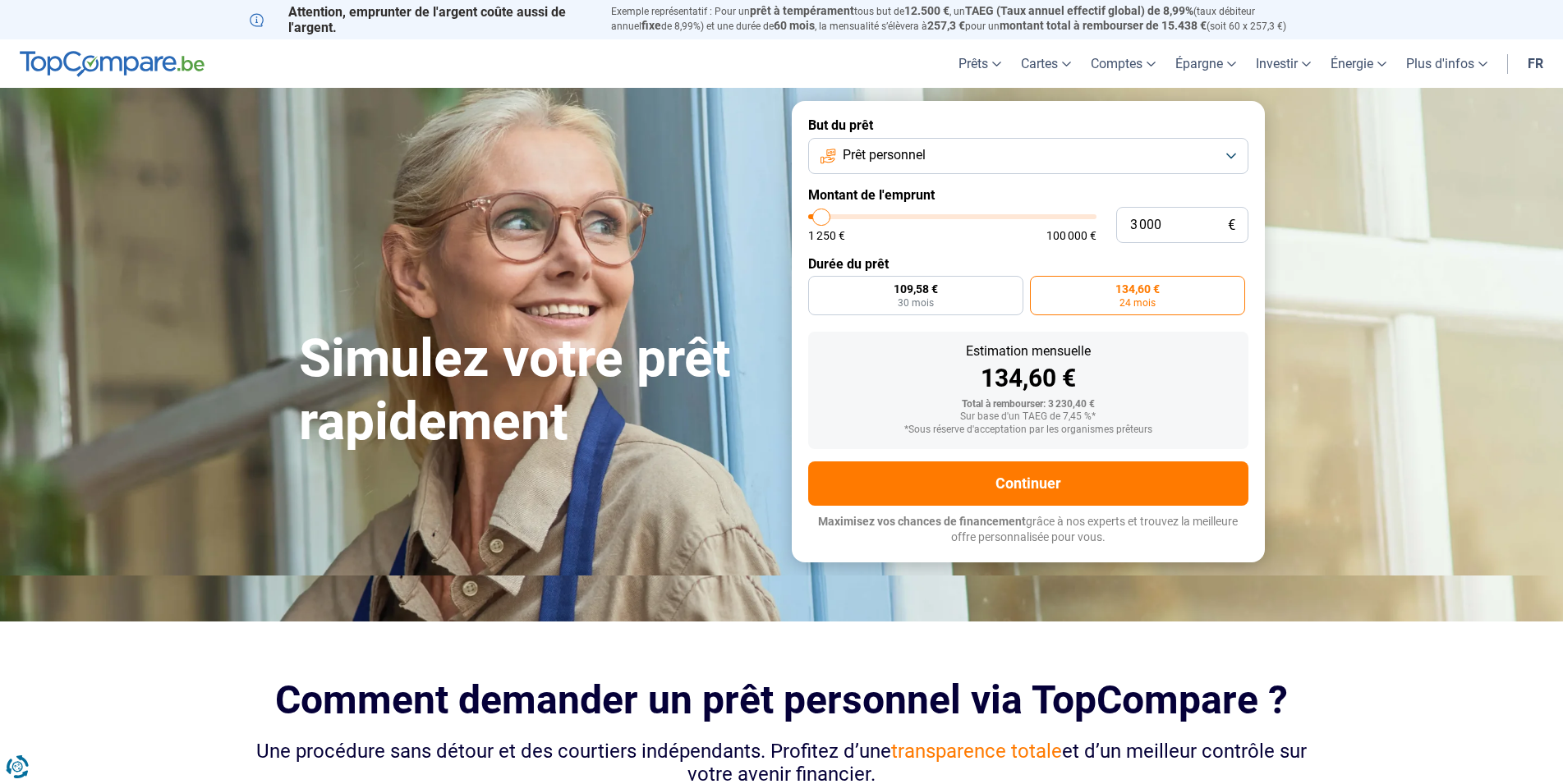
click at [1040, 287] on input "134,60 € 24 mois" at bounding box center [1035, 282] width 11 height 11
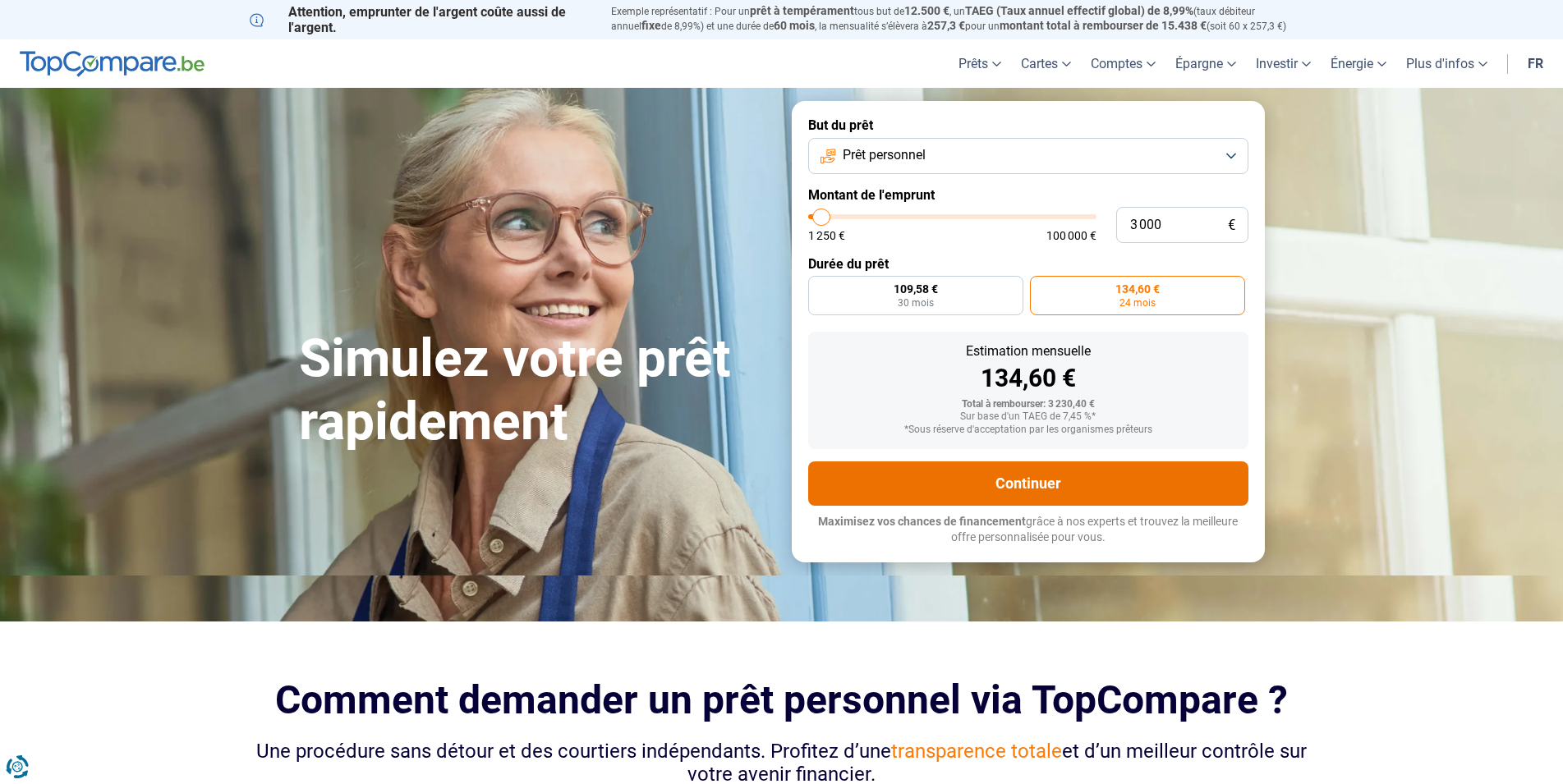
click at [1061, 476] on button "Continuer" at bounding box center [1028, 483] width 440 height 44
